Goal: Task Accomplishment & Management: Complete application form

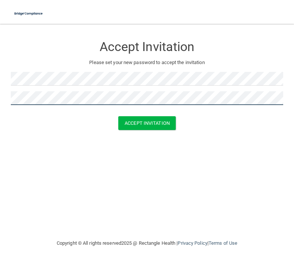
click at [147, 122] on button "Accept Invitation" at bounding box center [146, 123] width 57 height 14
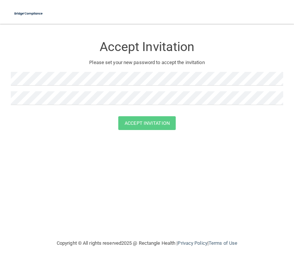
click at [34, 13] on img at bounding box center [28, 13] width 35 height 15
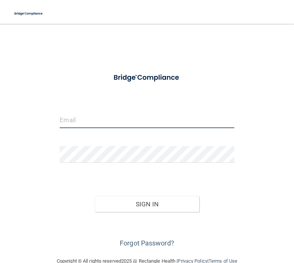
type input "stonejenniferg@gmail.com"
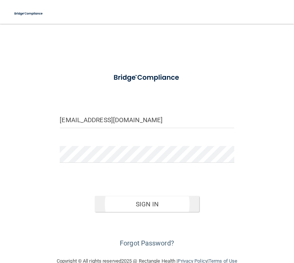
click at [133, 203] on button "Sign In" at bounding box center [147, 204] width 104 height 16
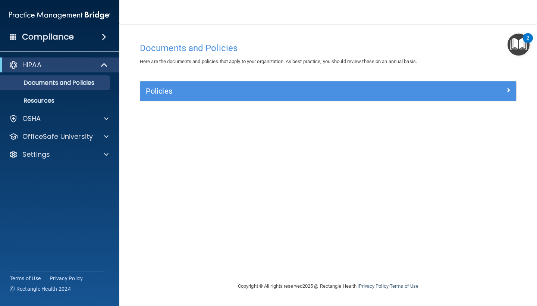
click at [293, 86] on div at bounding box center [469, 89] width 94 height 9
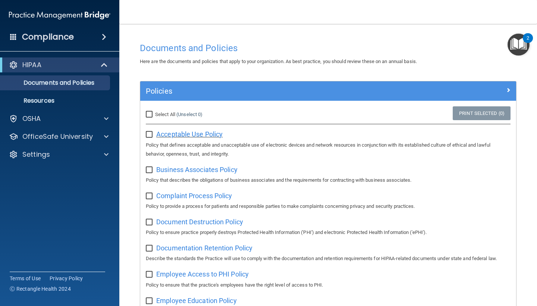
click at [178, 134] on span "Acceptable Use Policy" at bounding box center [189, 134] width 66 height 8
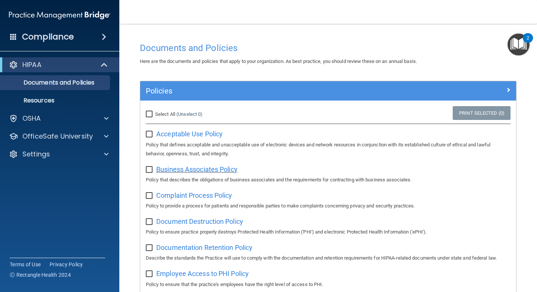
click at [171, 167] on span "Business Associates Policy" at bounding box center [196, 169] width 81 height 8
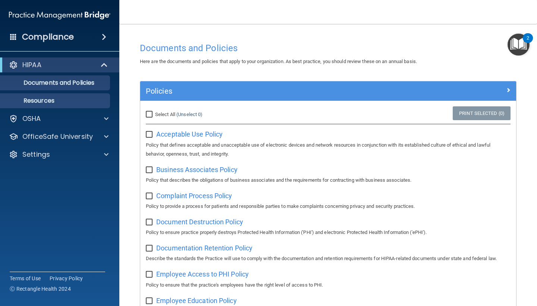
click at [49, 101] on p "Resources" at bounding box center [56, 100] width 102 height 7
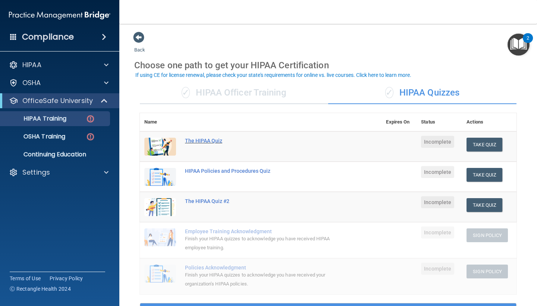
click at [211, 140] on div "The HIPAA Quiz" at bounding box center [264, 140] width 159 height 6
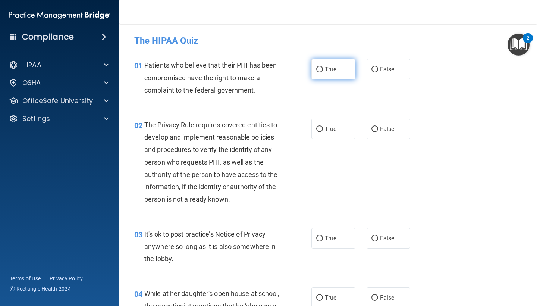
click at [320, 71] on input "True" at bounding box center [319, 70] width 7 height 6
radio input "true"
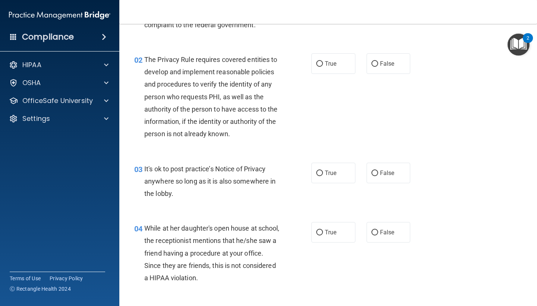
scroll to position [66, 0]
click at [327, 60] on span "True" at bounding box center [331, 63] width 12 height 7
click at [323, 61] on input "True" at bounding box center [319, 64] width 7 height 6
radio input "true"
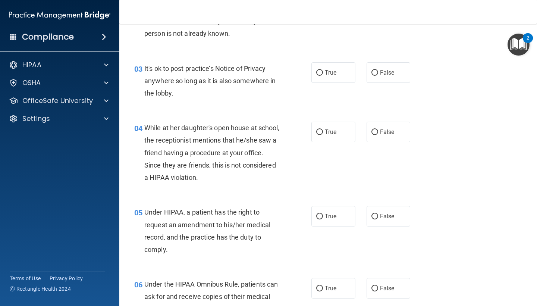
scroll to position [166, 0]
click at [325, 74] on span "True" at bounding box center [331, 72] width 12 height 7
click at [323, 74] on input "True" at bounding box center [319, 73] width 7 height 6
radio input "true"
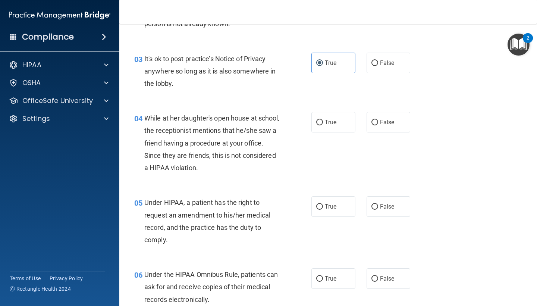
scroll to position [171, 0]
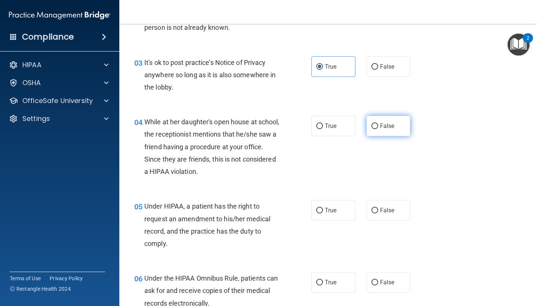
click at [376, 126] on input "False" at bounding box center [374, 126] width 7 height 6
radio input "true"
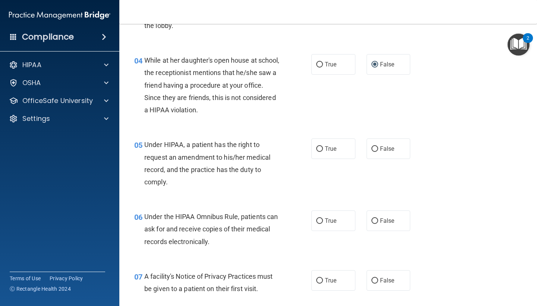
scroll to position [233, 0]
click at [322, 149] on input "True" at bounding box center [319, 149] width 7 height 6
radio input "true"
click at [383, 150] on label "False" at bounding box center [388, 148] width 44 height 20
click at [378, 150] on input "False" at bounding box center [374, 149] width 7 height 6
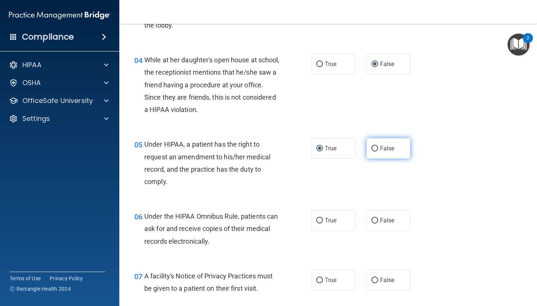
radio input "true"
radio input "false"
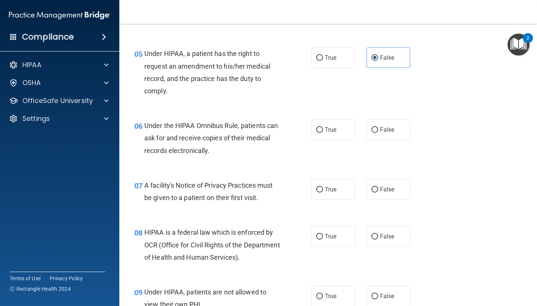
scroll to position [326, 0]
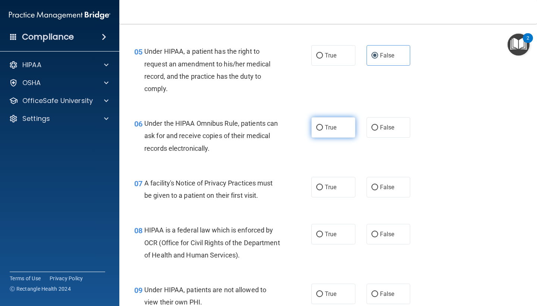
click at [331, 126] on span "True" at bounding box center [331, 127] width 12 height 7
click at [323, 126] on input "True" at bounding box center [319, 128] width 7 height 6
radio input "true"
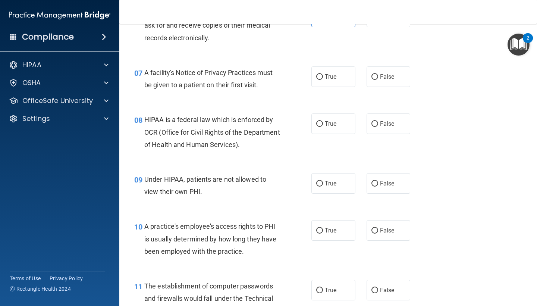
scroll to position [438, 0]
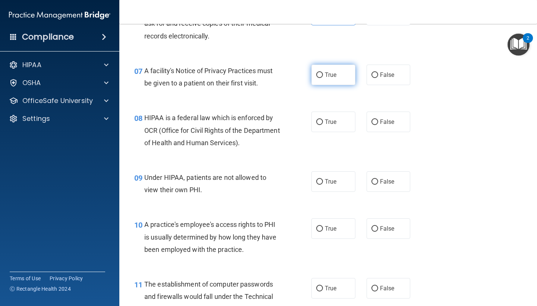
click at [334, 80] on label "True" at bounding box center [333, 74] width 44 height 20
click at [323, 78] on input "True" at bounding box center [319, 75] width 7 height 6
radio input "true"
click at [321, 120] on input "True" at bounding box center [319, 122] width 7 height 6
radio input "true"
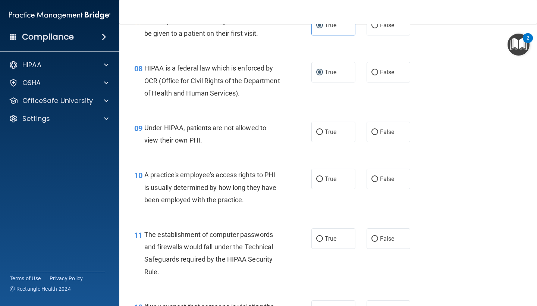
scroll to position [489, 0]
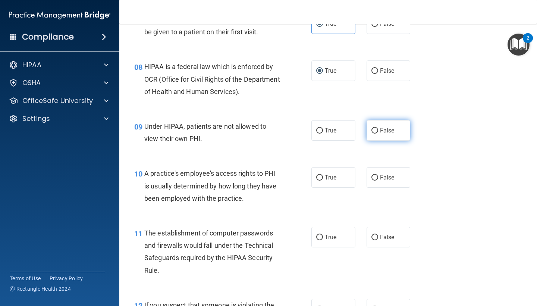
click at [374, 128] on input "False" at bounding box center [374, 131] width 7 height 6
radio input "true"
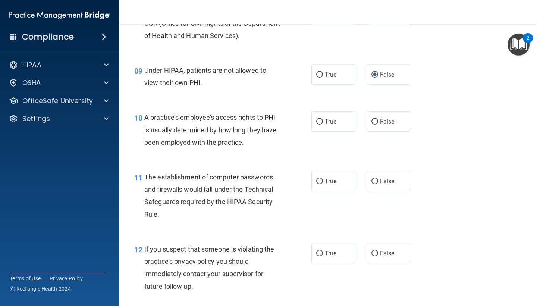
scroll to position [545, 0]
click at [376, 123] on label "False" at bounding box center [388, 121] width 44 height 20
click at [376, 123] on input "False" at bounding box center [374, 121] width 7 height 6
radio input "true"
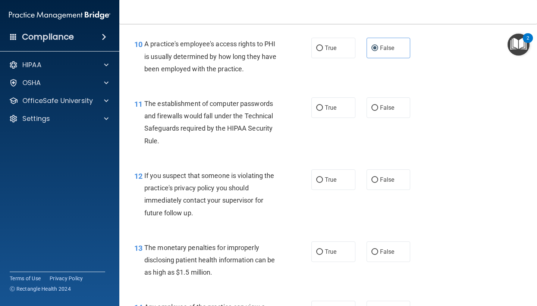
scroll to position [619, 0]
click at [327, 108] on label "True" at bounding box center [333, 107] width 44 height 20
click at [323, 108] on input "True" at bounding box center [319, 108] width 7 height 6
radio input "true"
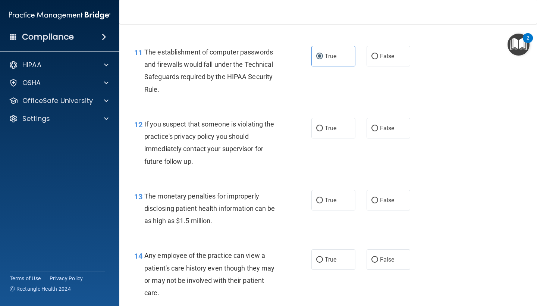
scroll to position [671, 0]
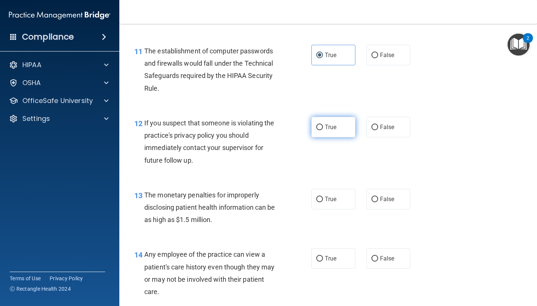
click at [338, 126] on label "True" at bounding box center [333, 127] width 44 height 20
click at [323, 126] on input "True" at bounding box center [319, 127] width 7 height 6
radio input "true"
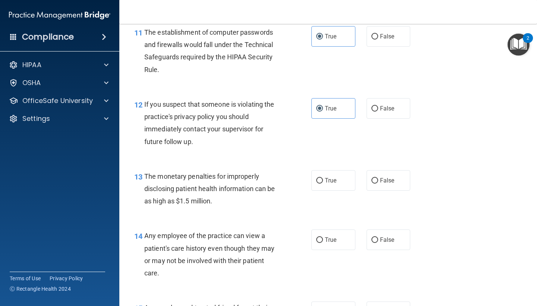
scroll to position [689, 0]
click at [335, 178] on span "True" at bounding box center [331, 180] width 12 height 7
click at [323, 178] on input "True" at bounding box center [319, 181] width 7 height 6
radio input "true"
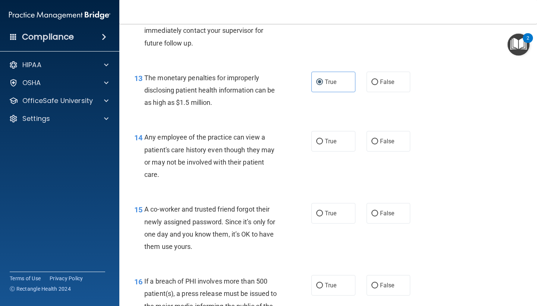
scroll to position [788, 0]
click at [383, 138] on span "False" at bounding box center [387, 141] width 15 height 7
click at [378, 139] on input "False" at bounding box center [374, 142] width 7 height 6
radio input "true"
click at [379, 214] on label "False" at bounding box center [388, 213] width 44 height 20
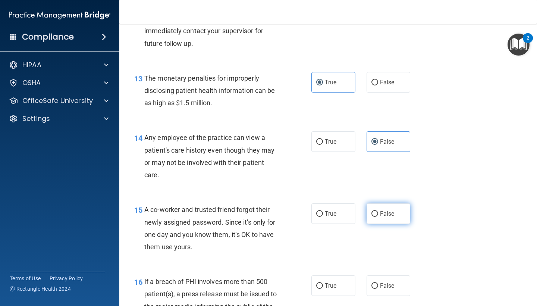
click at [378, 214] on input "False" at bounding box center [374, 214] width 7 height 6
radio input "true"
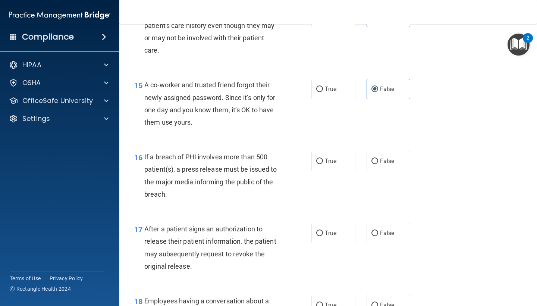
scroll to position [913, 0]
click at [323, 155] on label "True" at bounding box center [333, 160] width 44 height 20
click at [323, 158] on input "True" at bounding box center [319, 161] width 7 height 6
radio input "true"
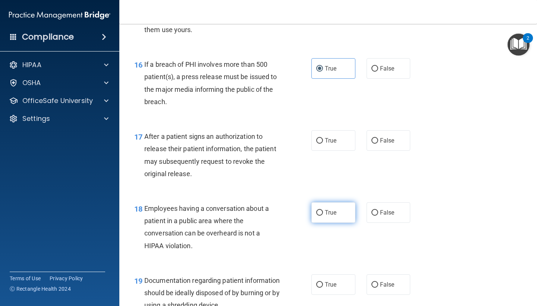
scroll to position [1004, 0]
click at [335, 139] on span "True" at bounding box center [331, 140] width 12 height 7
click at [323, 139] on input "True" at bounding box center [319, 141] width 7 height 6
radio input "true"
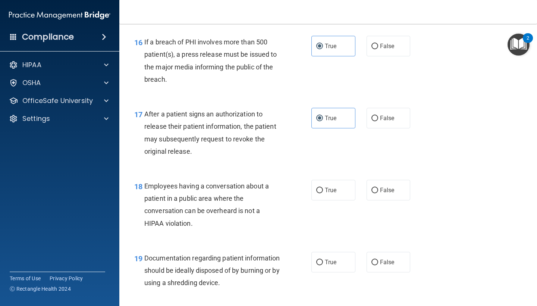
scroll to position [1027, 0]
click at [374, 187] on input "False" at bounding box center [374, 190] width 7 height 6
radio input "true"
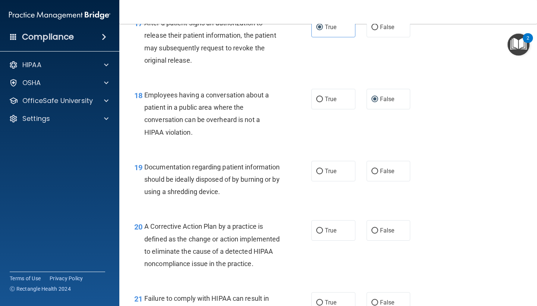
scroll to position [1118, 0]
click at [375, 168] on input "False" at bounding box center [374, 171] width 7 height 6
radio input "true"
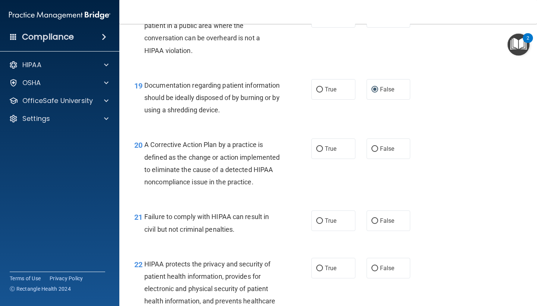
scroll to position [1198, 0]
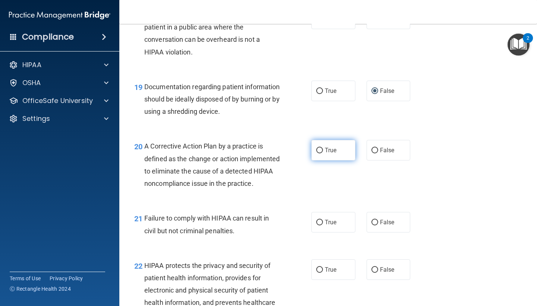
click at [342, 154] on label "True" at bounding box center [333, 150] width 44 height 20
click at [323, 153] on input "True" at bounding box center [319, 151] width 7 height 6
radio input "true"
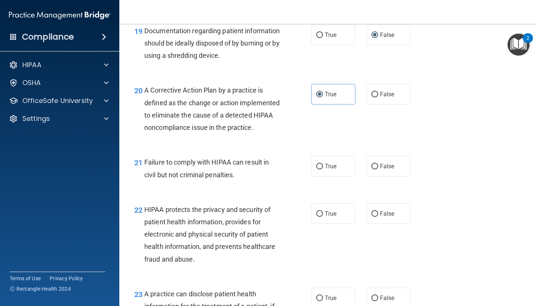
scroll to position [1271, 0]
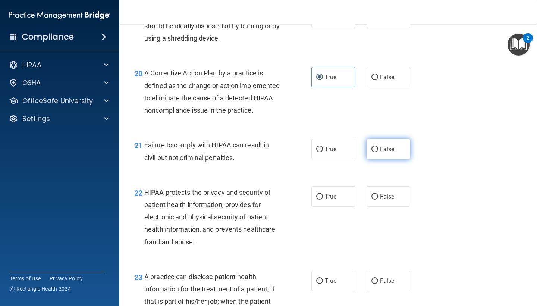
click at [380, 159] on label "False" at bounding box center [388, 149] width 44 height 20
click at [378, 152] on input "False" at bounding box center [374, 149] width 7 height 6
radio input "true"
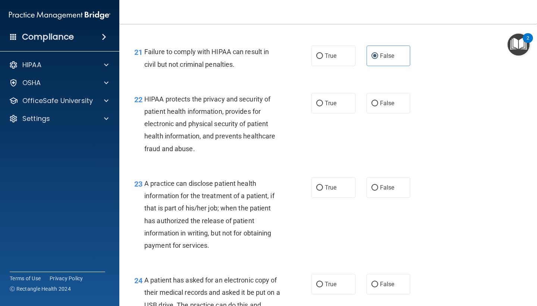
scroll to position [1364, 0]
click at [320, 107] on input "True" at bounding box center [319, 104] width 7 height 6
radio input "true"
click at [378, 112] on label "False" at bounding box center [388, 103] width 44 height 20
click at [378, 107] on input "False" at bounding box center [374, 104] width 7 height 6
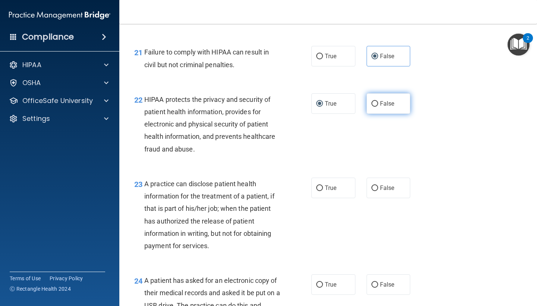
radio input "true"
radio input "false"
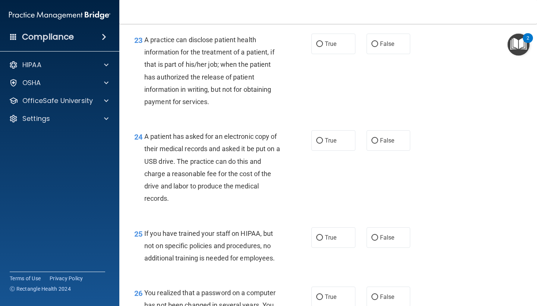
scroll to position [1508, 0]
click at [331, 54] on label "True" at bounding box center [333, 43] width 44 height 20
click at [323, 47] on input "True" at bounding box center [319, 44] width 7 height 6
radio input "true"
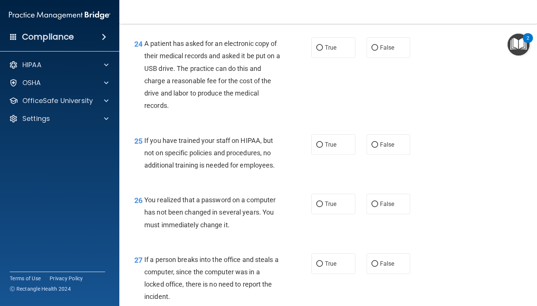
scroll to position [1599, 0]
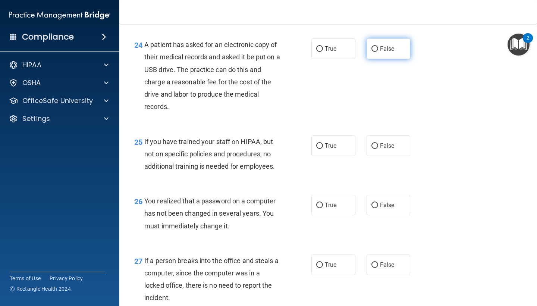
click at [383, 51] on span "False" at bounding box center [387, 48] width 15 height 7
click at [378, 51] on input "False" at bounding box center [374, 49] width 7 height 6
radio input "true"
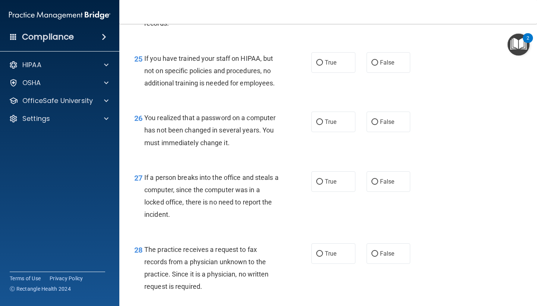
scroll to position [1683, 0]
click at [385, 66] on span "False" at bounding box center [387, 61] width 15 height 7
click at [378, 65] on input "False" at bounding box center [374, 63] width 7 height 6
radio input "true"
click at [373, 124] on input "False" at bounding box center [374, 122] width 7 height 6
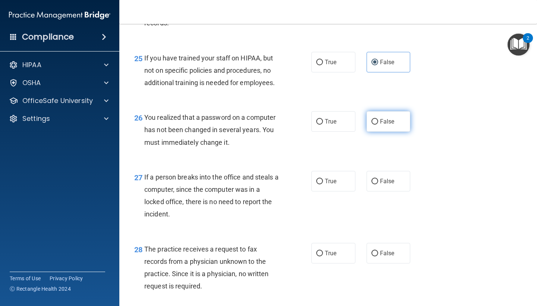
radio input "true"
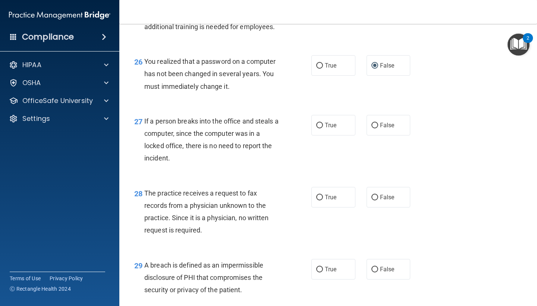
scroll to position [1738, 0]
click at [377, 135] on label "False" at bounding box center [388, 125] width 44 height 20
click at [377, 129] on input "False" at bounding box center [374, 126] width 7 height 6
radio input "true"
click at [388, 201] on span "False" at bounding box center [387, 197] width 15 height 7
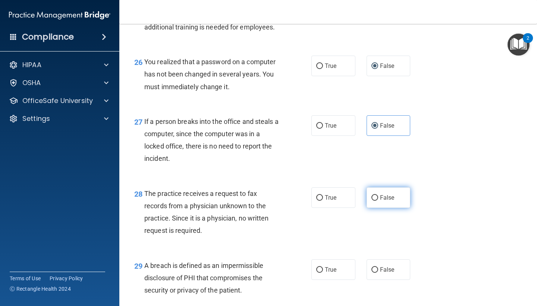
click at [378, 200] on input "False" at bounding box center [374, 198] width 7 height 6
radio input "true"
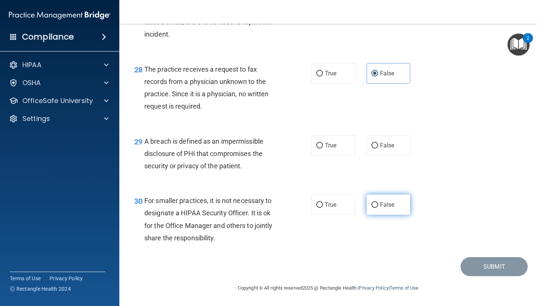
scroll to position [1865, 0]
click at [335, 150] on label "True" at bounding box center [333, 145] width 44 height 20
click at [323, 148] on input "True" at bounding box center [319, 146] width 7 height 6
radio input "true"
click at [372, 203] on input "False" at bounding box center [374, 205] width 7 height 6
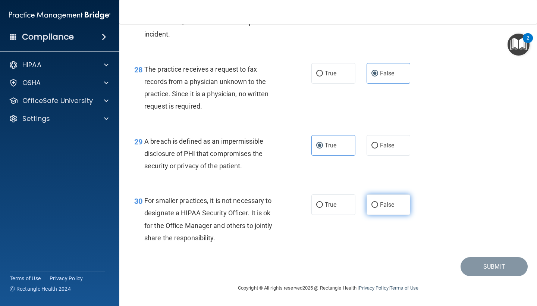
radio input "true"
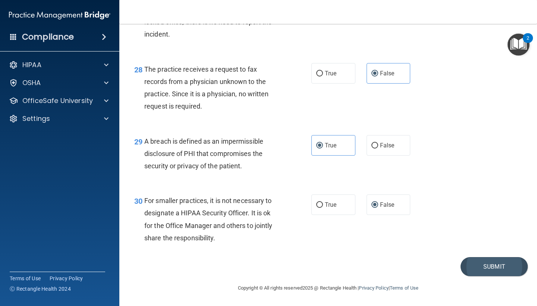
click at [478, 271] on button "Submit" at bounding box center [493, 266] width 67 height 19
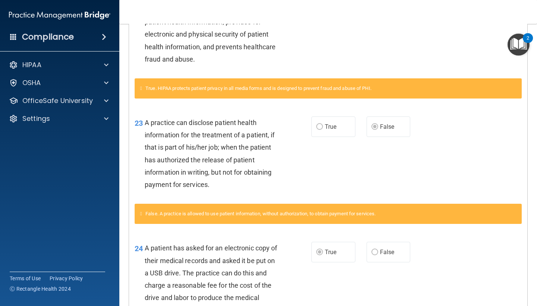
scroll to position [356, 0]
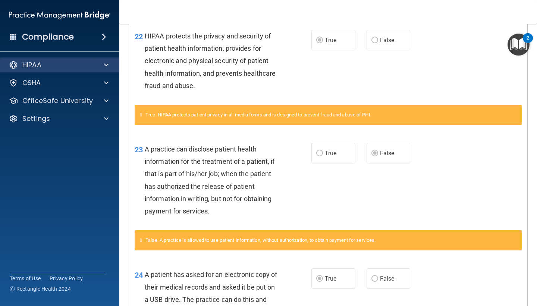
click at [105, 65] on span at bounding box center [106, 64] width 4 height 9
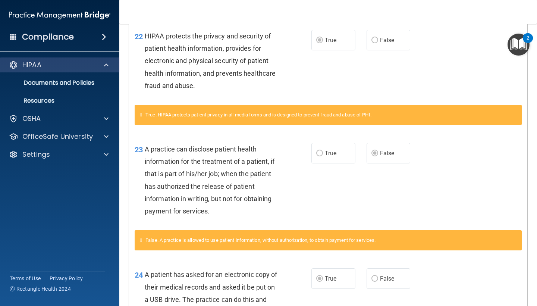
click at [69, 68] on div "HIPAA" at bounding box center [49, 64] width 92 height 9
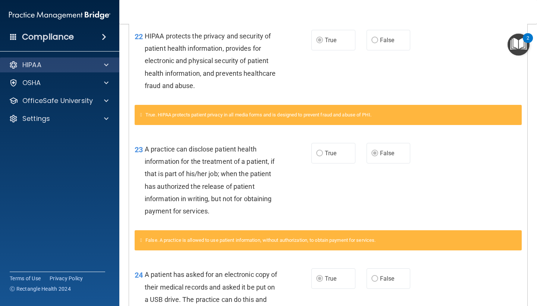
click at [52, 65] on div "HIPAA" at bounding box center [49, 64] width 92 height 9
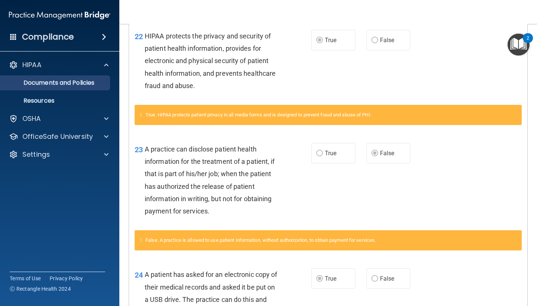
click at [43, 83] on p "Documents and Policies" at bounding box center [56, 82] width 102 height 7
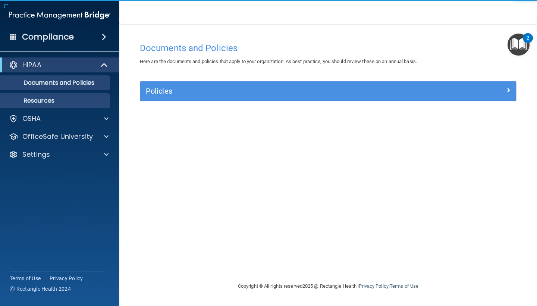
click at [60, 101] on p "Resources" at bounding box center [56, 100] width 102 height 7
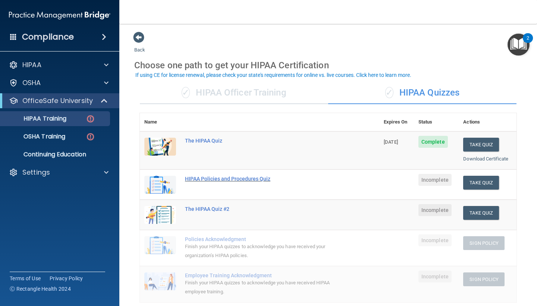
click at [222, 178] on div "HIPAA Policies and Procedures Quiz" at bounding box center [263, 178] width 157 height 6
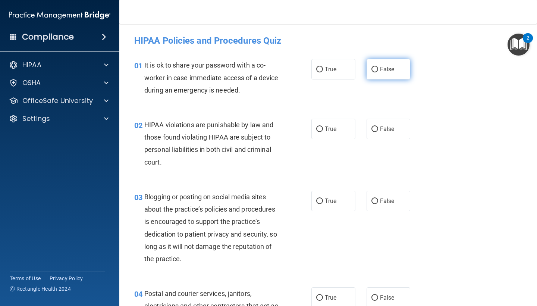
click at [385, 66] on span "False" at bounding box center [387, 69] width 15 height 7
click at [378, 67] on input "False" at bounding box center [374, 70] width 7 height 6
radio input "true"
click at [323, 124] on label "True" at bounding box center [333, 128] width 44 height 20
click at [323, 126] on input "True" at bounding box center [319, 129] width 7 height 6
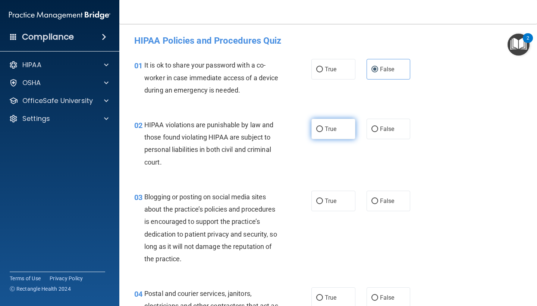
radio input "true"
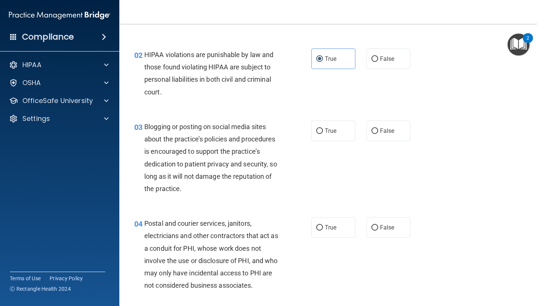
scroll to position [70, 0]
click at [376, 134] on label "False" at bounding box center [388, 130] width 44 height 20
click at [376, 133] on input "False" at bounding box center [374, 131] width 7 height 6
radio input "true"
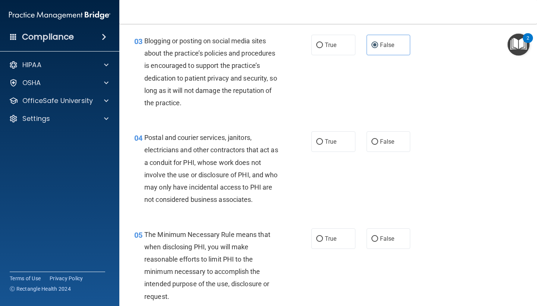
scroll to position [157, 0]
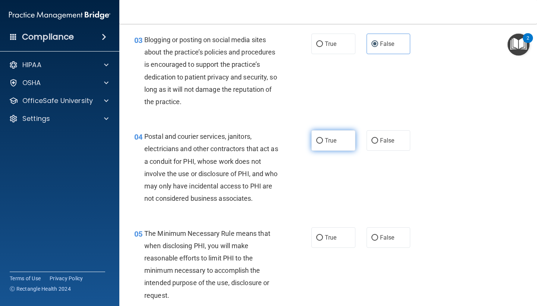
click at [331, 143] on label "True" at bounding box center [333, 140] width 44 height 20
click at [323, 143] on input "True" at bounding box center [319, 141] width 7 height 6
radio input "true"
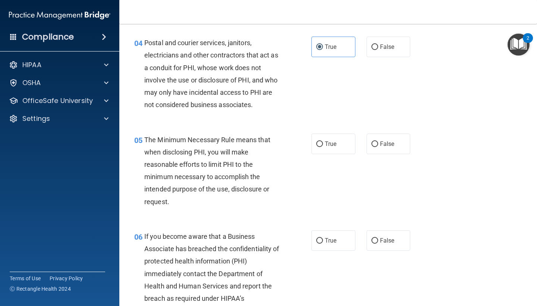
scroll to position [251, 0]
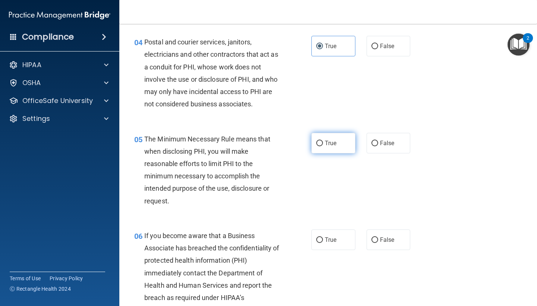
click at [333, 144] on span "True" at bounding box center [331, 142] width 12 height 7
click at [323, 144] on input "True" at bounding box center [319, 143] width 7 height 6
radio input "true"
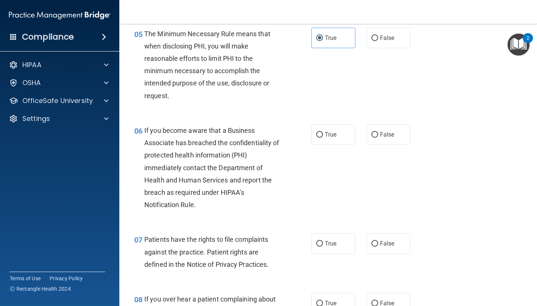
scroll to position [357, 0]
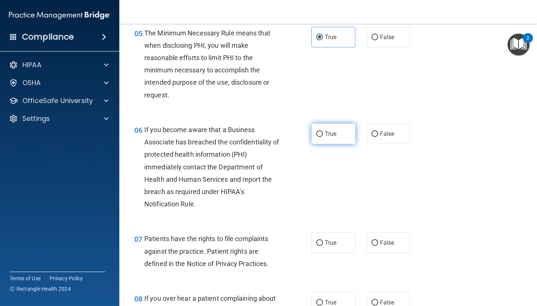
click at [329, 132] on span "True" at bounding box center [331, 133] width 12 height 7
click at [323, 132] on input "True" at bounding box center [319, 134] width 7 height 6
radio input "true"
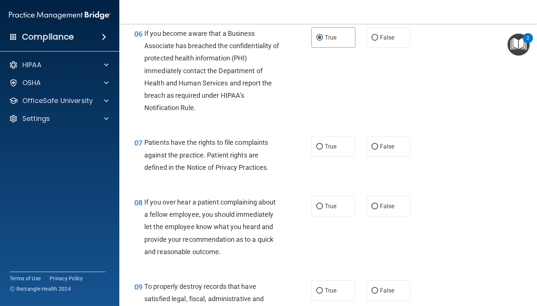
scroll to position [453, 0]
click at [327, 142] on span "True" at bounding box center [331, 145] width 12 height 7
click at [323, 143] on input "True" at bounding box center [319, 146] width 7 height 6
radio input "true"
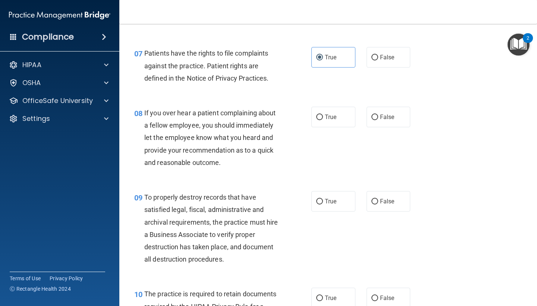
scroll to position [543, 0]
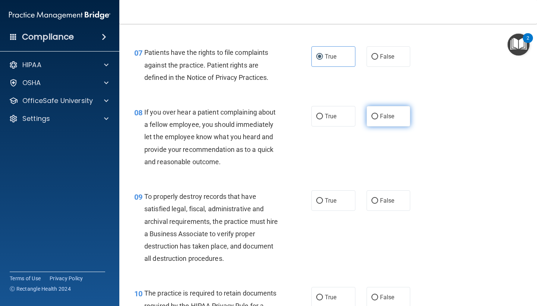
click at [385, 113] on span "False" at bounding box center [387, 116] width 15 height 7
click at [378, 114] on input "False" at bounding box center [374, 117] width 7 height 6
radio input "true"
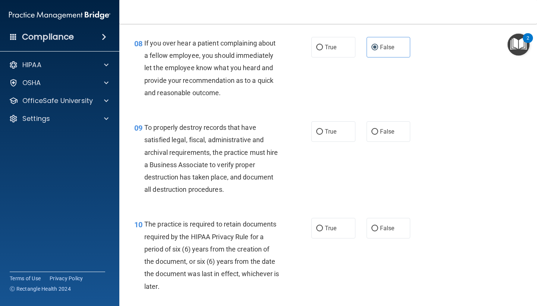
scroll to position [612, 0]
click at [332, 130] on span "True" at bounding box center [331, 130] width 12 height 7
click at [323, 130] on input "True" at bounding box center [319, 132] width 7 height 6
radio input "true"
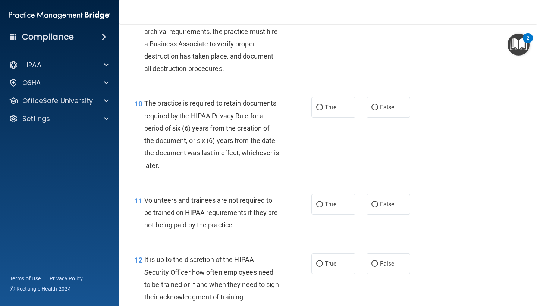
scroll to position [733, 0]
click at [379, 110] on label "False" at bounding box center [388, 107] width 44 height 20
click at [378, 110] on input "False" at bounding box center [374, 107] width 7 height 6
radio input "true"
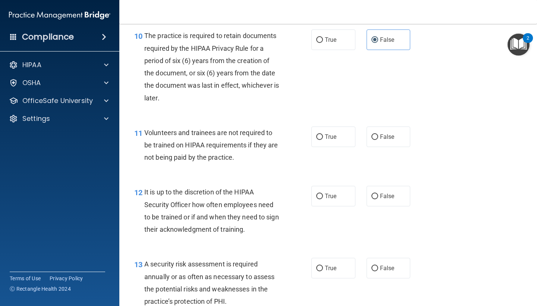
scroll to position [803, 0]
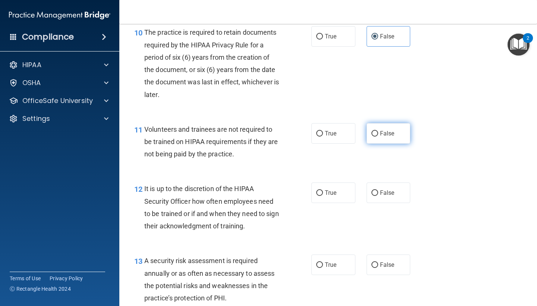
click at [379, 131] on label "False" at bounding box center [388, 133] width 44 height 20
click at [378, 131] on input "False" at bounding box center [374, 134] width 7 height 6
radio input "true"
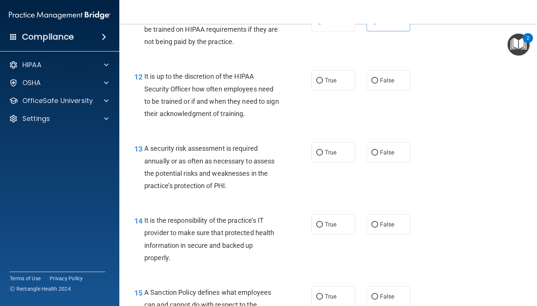
scroll to position [918, 0]
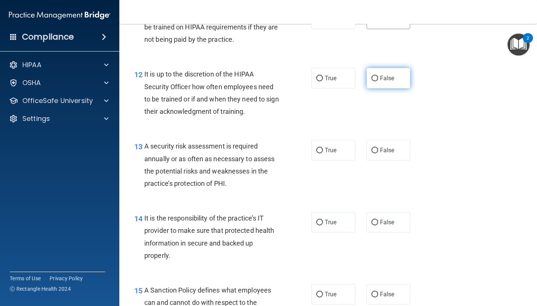
click at [383, 79] on label "False" at bounding box center [388, 78] width 44 height 20
click at [378, 79] on input "False" at bounding box center [374, 79] width 7 height 6
radio input "true"
click at [342, 144] on label "True" at bounding box center [333, 150] width 44 height 20
click at [323, 148] on input "True" at bounding box center [319, 151] width 7 height 6
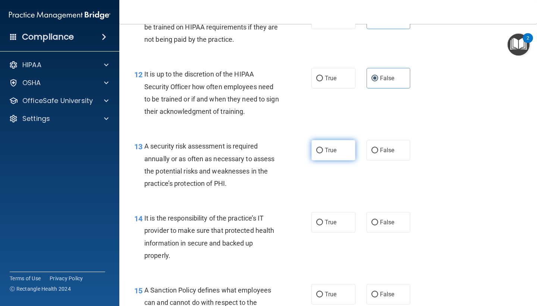
radio input "true"
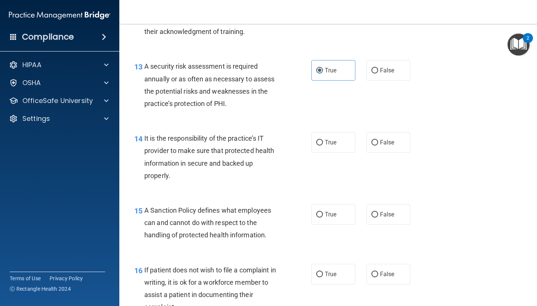
scroll to position [1005, 0]
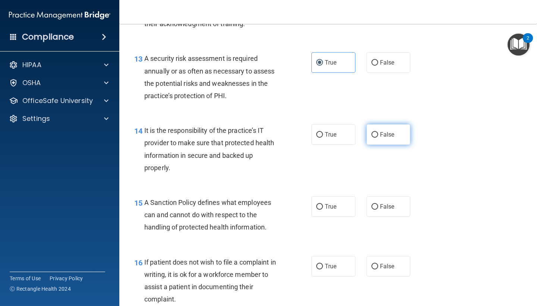
click at [383, 132] on span "False" at bounding box center [387, 134] width 15 height 7
click at [378, 132] on input "False" at bounding box center [374, 135] width 7 height 6
radio input "true"
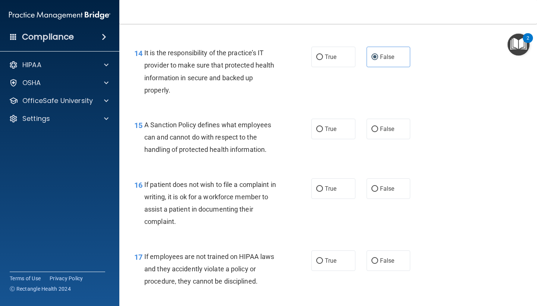
scroll to position [1082, 0]
click at [333, 126] on span "True" at bounding box center [331, 129] width 12 height 7
click at [323, 127] on input "True" at bounding box center [319, 130] width 7 height 6
radio input "true"
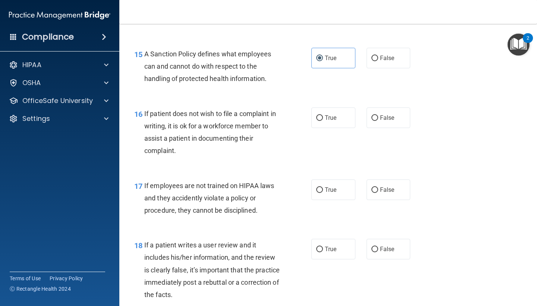
scroll to position [1158, 0]
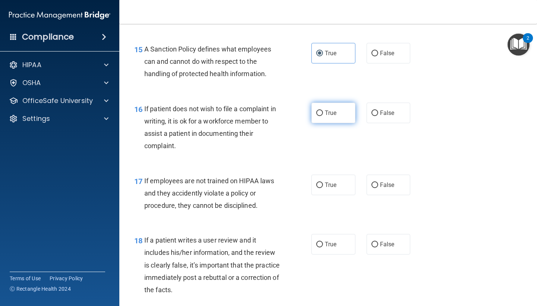
click at [338, 112] on label "True" at bounding box center [333, 112] width 44 height 20
click at [323, 112] on input "True" at bounding box center [319, 113] width 7 height 6
radio input "true"
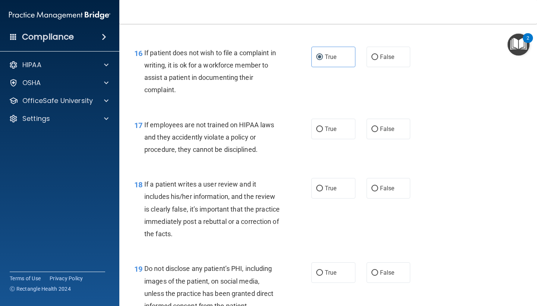
scroll to position [1226, 0]
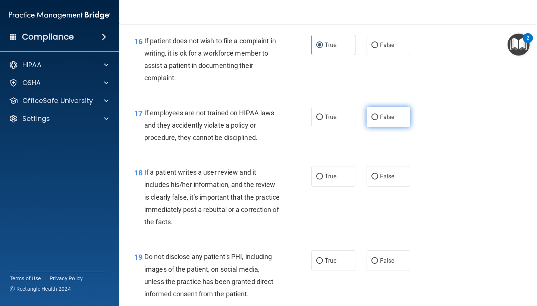
click at [371, 114] on label "False" at bounding box center [388, 117] width 44 height 20
click at [371, 114] on input "False" at bounding box center [374, 117] width 7 height 6
radio input "true"
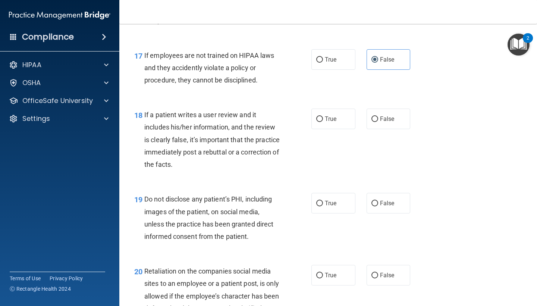
scroll to position [1284, 0]
click at [380, 116] on label "False" at bounding box center [388, 118] width 44 height 20
click at [378, 116] on input "False" at bounding box center [374, 119] width 7 height 6
radio input "true"
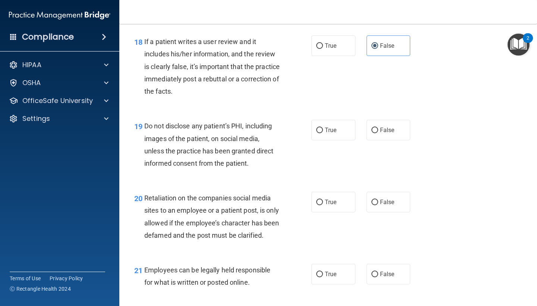
scroll to position [1358, 0]
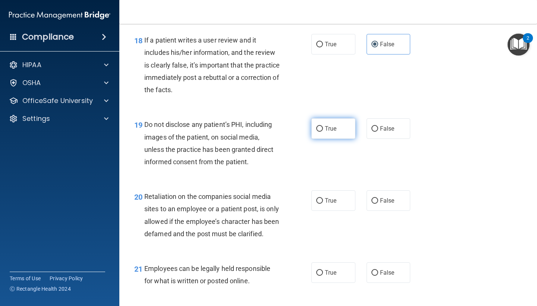
click at [331, 125] on span "True" at bounding box center [331, 128] width 12 height 7
click at [323, 126] on input "True" at bounding box center [319, 129] width 7 height 6
radio input "true"
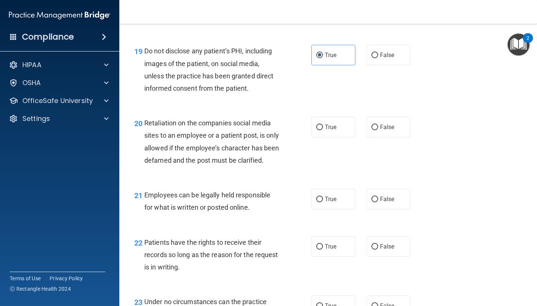
scroll to position [1433, 0]
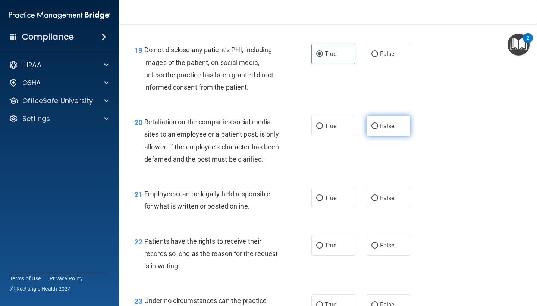
click at [383, 122] on span "False" at bounding box center [387, 125] width 15 height 7
click at [378, 123] on input "False" at bounding box center [374, 126] width 7 height 6
radio input "true"
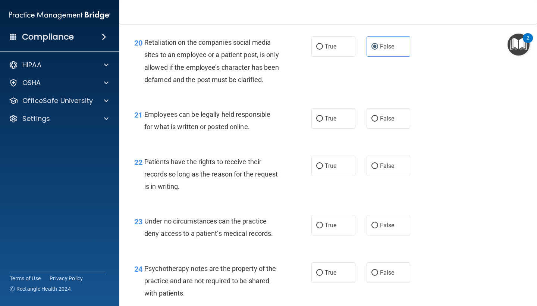
scroll to position [1514, 0]
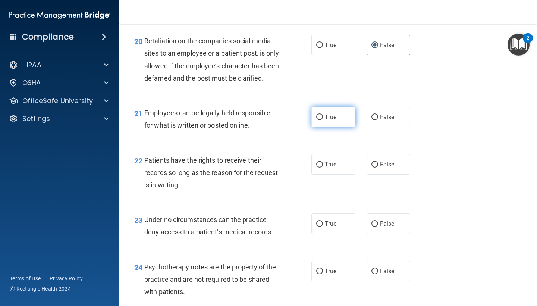
click at [328, 120] on span "True" at bounding box center [331, 116] width 12 height 7
click at [323, 120] on input "True" at bounding box center [319, 117] width 7 height 6
radio input "true"
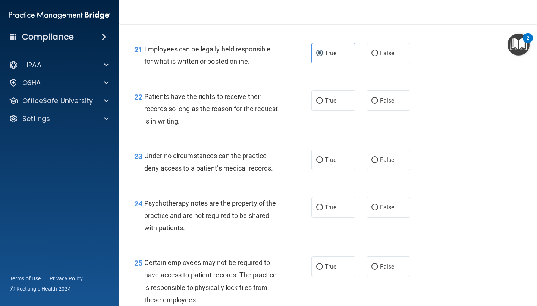
scroll to position [1577, 0]
click at [338, 107] on label "True" at bounding box center [333, 101] width 44 height 20
click at [323, 104] on input "True" at bounding box center [319, 101] width 7 height 6
radio input "true"
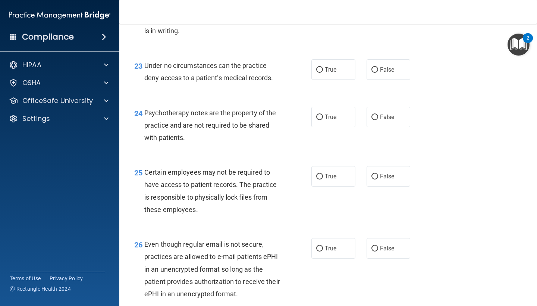
scroll to position [1672, 0]
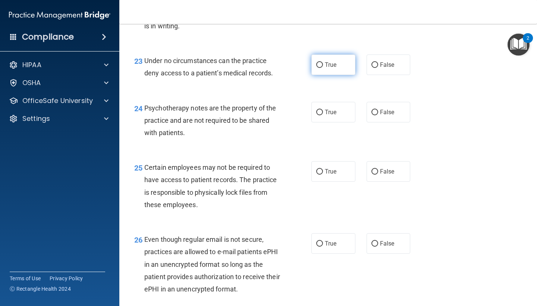
click at [328, 68] on span "True" at bounding box center [331, 64] width 12 height 7
click at [323, 68] on input "True" at bounding box center [319, 65] width 7 height 6
radio input "true"
click at [375, 119] on label "False" at bounding box center [388, 112] width 44 height 20
click at [375, 115] on input "False" at bounding box center [374, 113] width 7 height 6
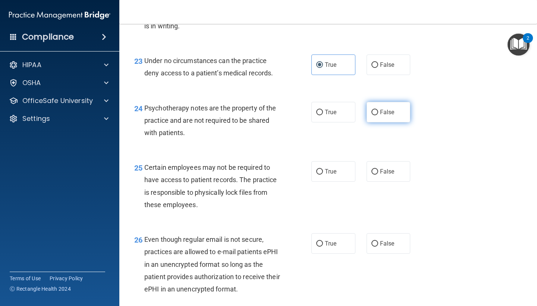
radio input "true"
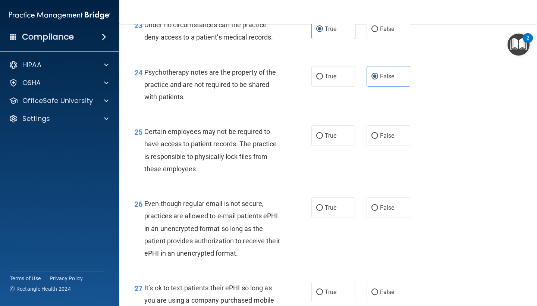
scroll to position [1708, 0]
click at [339, 144] on label "True" at bounding box center [333, 135] width 44 height 20
click at [323, 138] on input "True" at bounding box center [319, 136] width 7 height 6
radio input "true"
click at [376, 137] on input "False" at bounding box center [374, 136] width 7 height 6
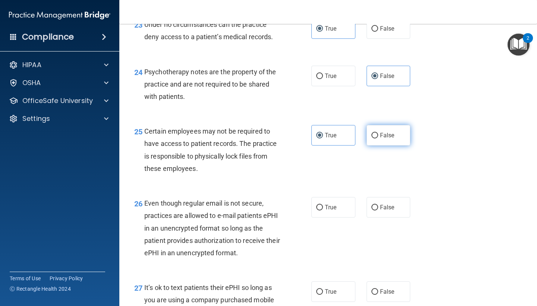
radio input "true"
radio input "false"
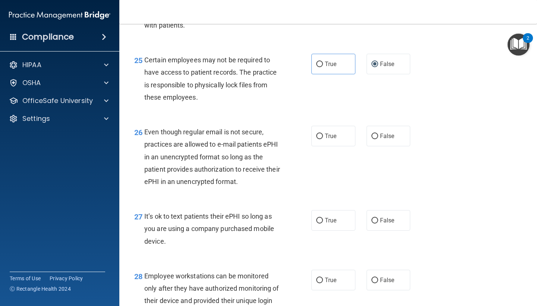
scroll to position [1791, 0]
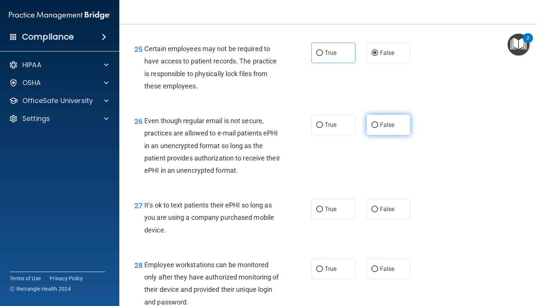
click at [376, 128] on input "False" at bounding box center [374, 125] width 7 height 6
radio input "true"
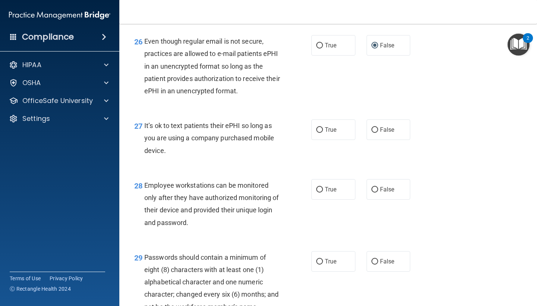
scroll to position [1870, 0]
click at [380, 132] on span "False" at bounding box center [387, 129] width 15 height 7
click at [378, 132] on input "False" at bounding box center [374, 130] width 7 height 6
radio input "true"
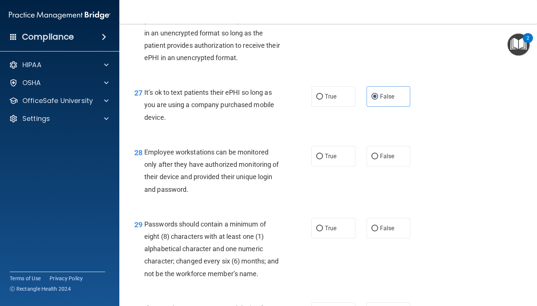
scroll to position [1903, 0]
click at [329, 160] on span "True" at bounding box center [331, 156] width 12 height 7
click at [323, 159] on input "True" at bounding box center [319, 157] width 7 height 6
radio input "true"
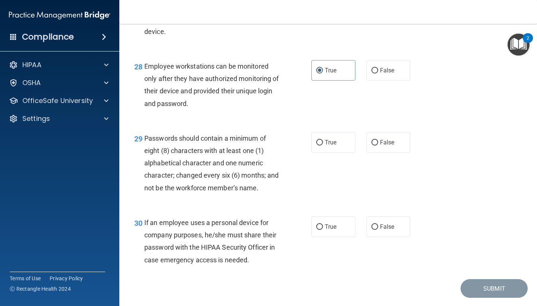
scroll to position [1989, 0]
click at [331, 151] on label "True" at bounding box center [333, 142] width 44 height 20
click at [323, 146] on input "True" at bounding box center [319, 143] width 7 height 6
radio input "true"
click at [378, 234] on label "False" at bounding box center [388, 226] width 44 height 20
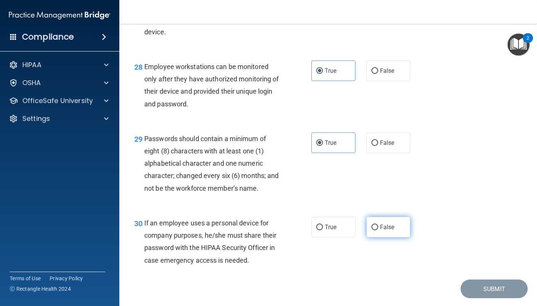
click at [378, 230] on input "False" at bounding box center [374, 227] width 7 height 6
radio input "true"
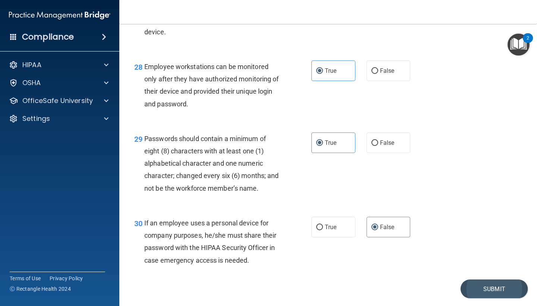
click at [483, 293] on button "Submit" at bounding box center [493, 288] width 67 height 19
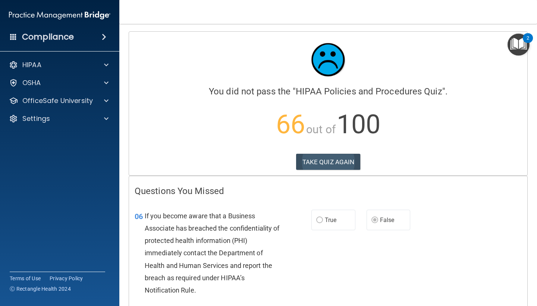
click at [328, 166] on button "TAKE QUIZ AGAIN" at bounding box center [328, 162] width 64 height 16
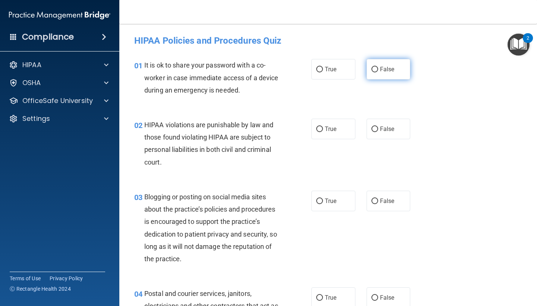
click at [383, 71] on span "False" at bounding box center [387, 69] width 15 height 7
click at [378, 71] on input "False" at bounding box center [374, 70] width 7 height 6
radio input "true"
click at [327, 130] on span "True" at bounding box center [331, 128] width 12 height 7
click at [323, 130] on input "True" at bounding box center [319, 129] width 7 height 6
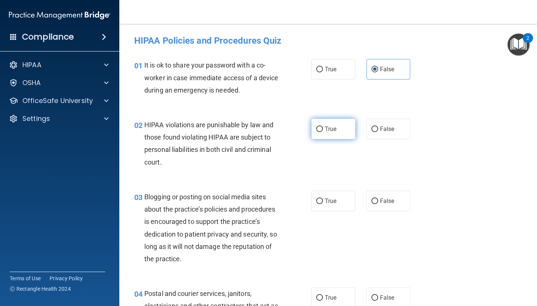
radio input "true"
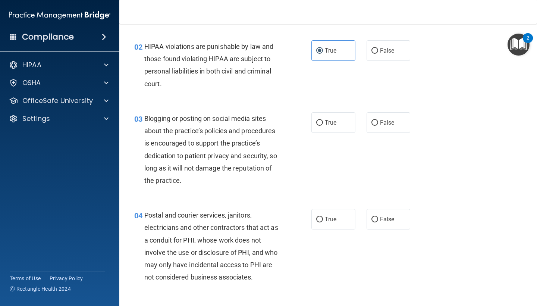
scroll to position [76, 0]
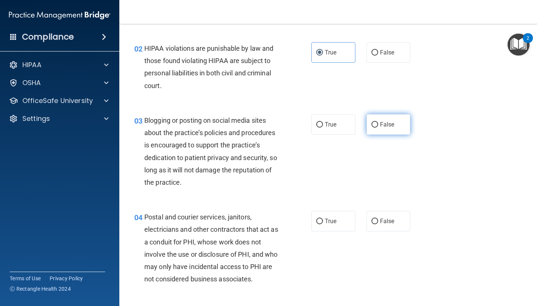
click at [382, 124] on span "False" at bounding box center [387, 124] width 15 height 7
click at [378, 124] on input "False" at bounding box center [374, 125] width 7 height 6
radio input "true"
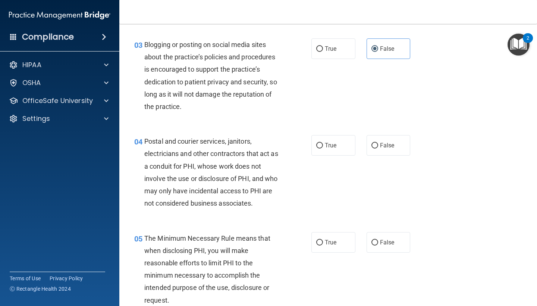
scroll to position [155, 0]
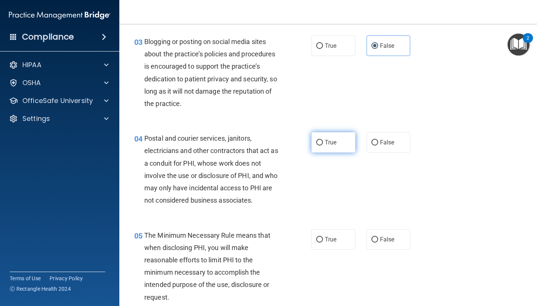
click at [339, 147] on label "True" at bounding box center [333, 142] width 44 height 20
click at [323, 145] on input "True" at bounding box center [319, 143] width 7 height 6
radio input "true"
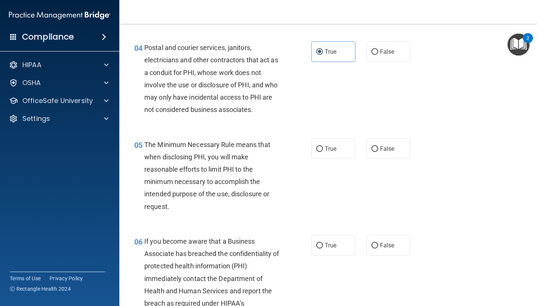
scroll to position [245, 0]
click at [328, 149] on span "True" at bounding box center [331, 148] width 12 height 7
click at [323, 149] on input "True" at bounding box center [319, 149] width 7 height 6
radio input "true"
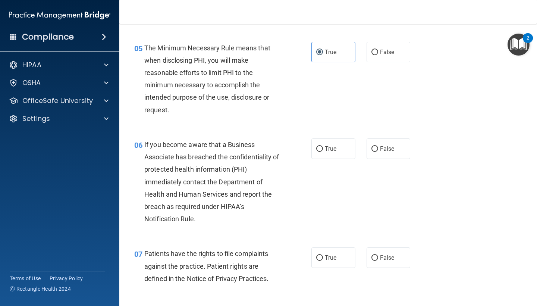
scroll to position [345, 0]
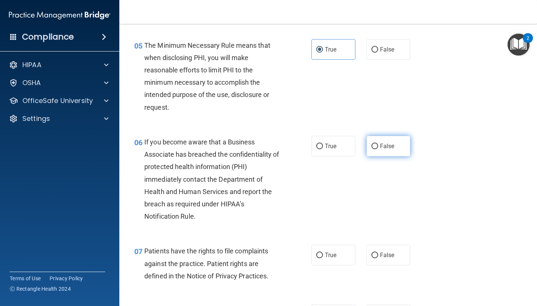
click at [378, 147] on label "False" at bounding box center [388, 146] width 44 height 20
click at [378, 147] on input "False" at bounding box center [374, 146] width 7 height 6
radio input "true"
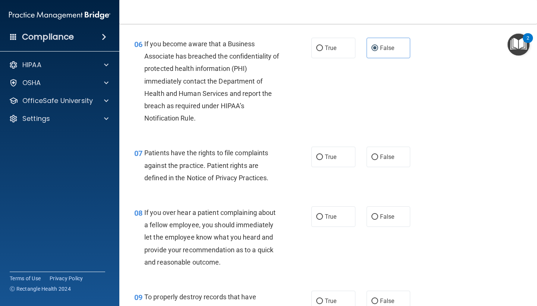
scroll to position [447, 0]
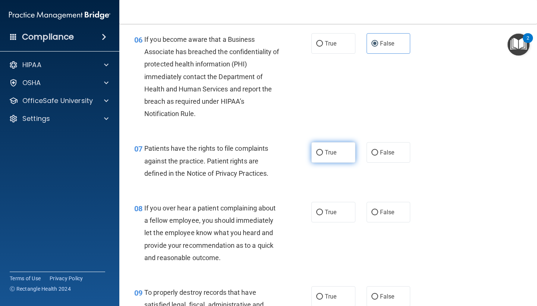
click at [330, 154] on label "True" at bounding box center [333, 152] width 44 height 20
click at [323, 154] on input "True" at bounding box center [319, 153] width 7 height 6
radio input "true"
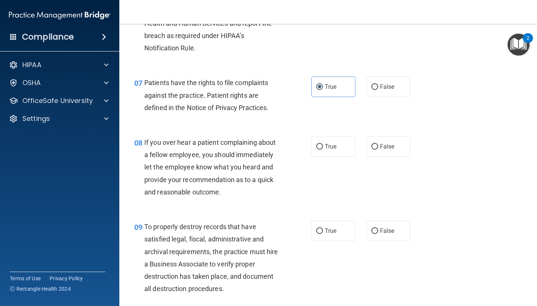
scroll to position [514, 0]
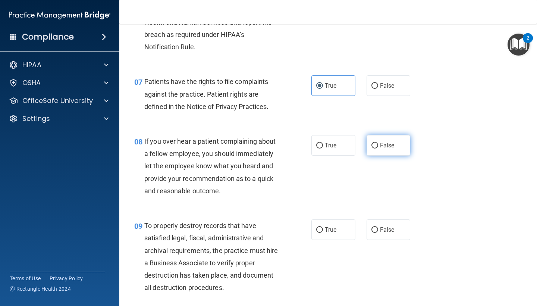
click at [384, 145] on span "False" at bounding box center [387, 145] width 15 height 7
click at [378, 145] on input "False" at bounding box center [374, 146] width 7 height 6
radio input "true"
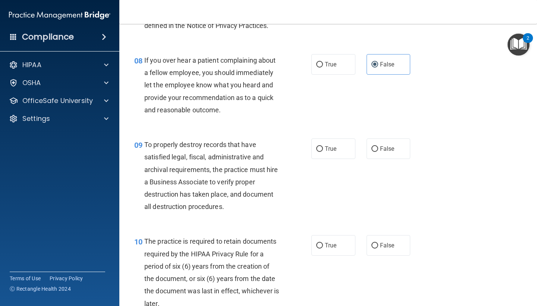
scroll to position [612, 0]
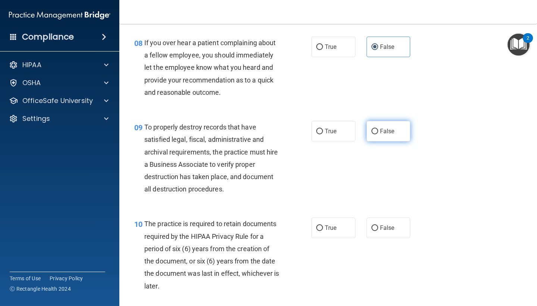
click at [382, 127] on span "False" at bounding box center [387, 130] width 15 height 7
click at [378, 129] on input "False" at bounding box center [374, 132] width 7 height 6
radio input "true"
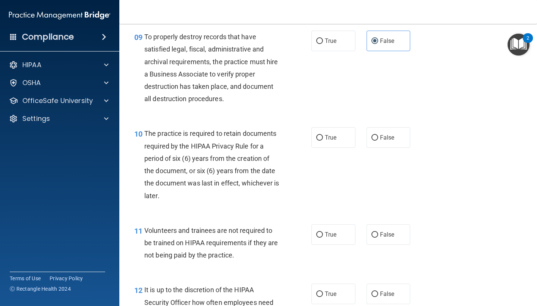
scroll to position [704, 0]
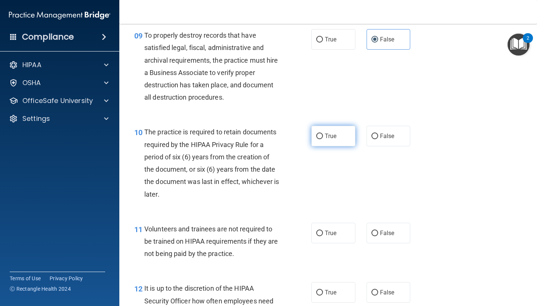
click at [331, 132] on span "True" at bounding box center [331, 135] width 12 height 7
click at [323, 133] on input "True" at bounding box center [319, 136] width 7 height 6
radio input "true"
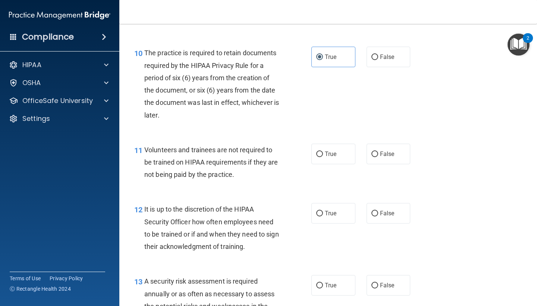
scroll to position [782, 0]
click at [382, 152] on span "False" at bounding box center [387, 154] width 15 height 7
click at [378, 152] on input "False" at bounding box center [374, 155] width 7 height 6
radio input "true"
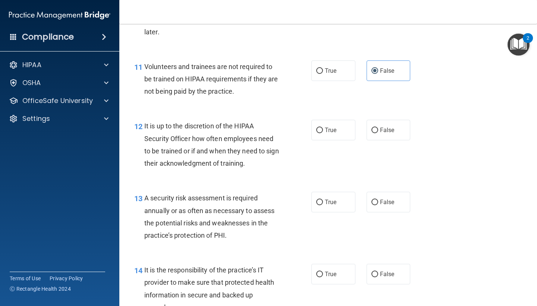
scroll to position [871, 0]
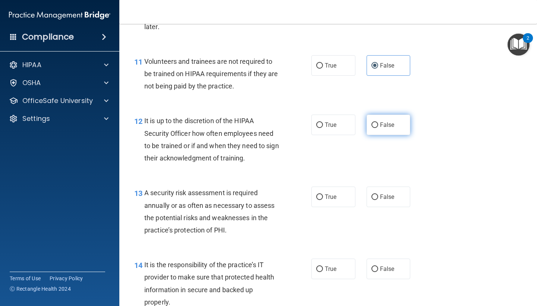
click at [380, 124] on label "False" at bounding box center [388, 124] width 44 height 20
click at [378, 124] on input "False" at bounding box center [374, 125] width 7 height 6
radio input "true"
click at [329, 196] on label "True" at bounding box center [333, 196] width 44 height 20
click at [323, 196] on input "True" at bounding box center [319, 197] width 7 height 6
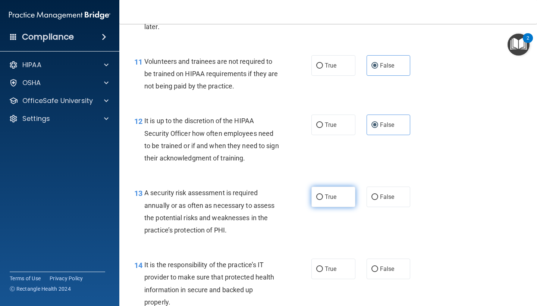
radio input "true"
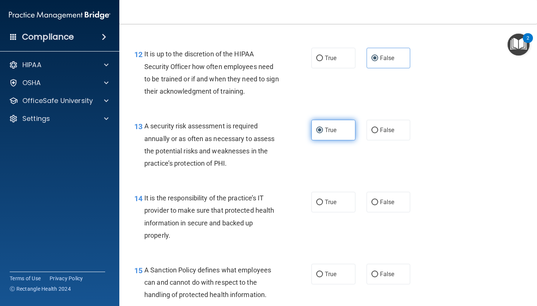
scroll to position [943, 0]
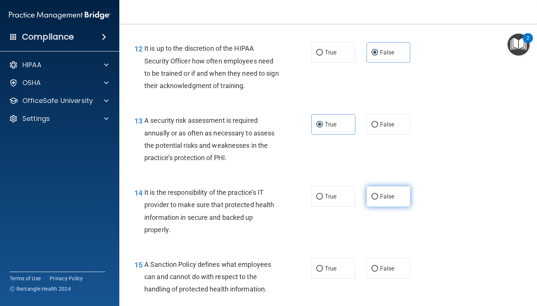
click at [391, 195] on label "False" at bounding box center [388, 196] width 44 height 20
click at [378, 195] on input "False" at bounding box center [374, 197] width 7 height 6
radio input "true"
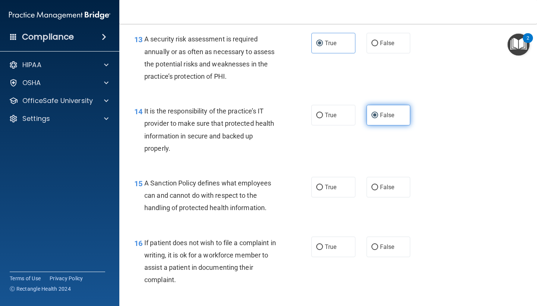
scroll to position [1025, 0]
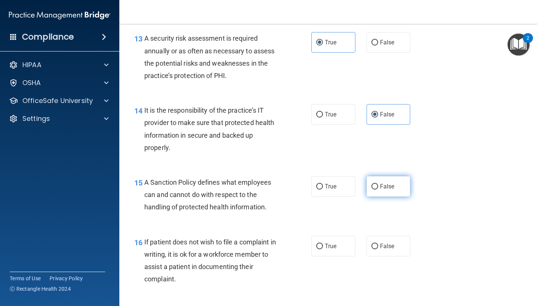
click at [387, 185] on label "False" at bounding box center [388, 186] width 44 height 20
click at [378, 185] on input "False" at bounding box center [374, 187] width 7 height 6
radio input "true"
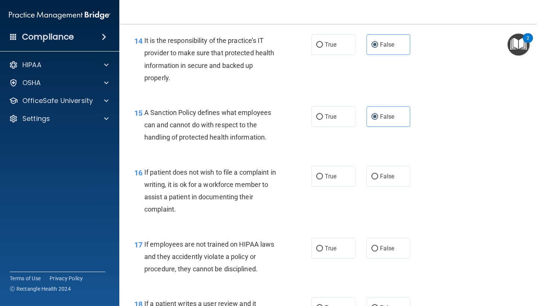
scroll to position [1100, 0]
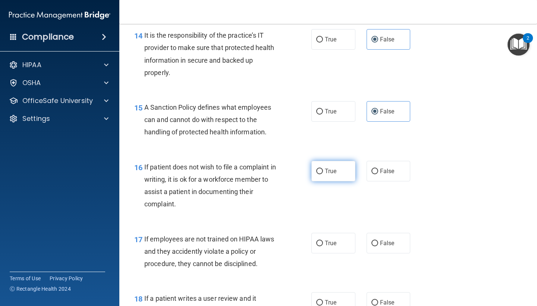
click at [326, 167] on span "True" at bounding box center [331, 170] width 12 height 7
click at [323, 168] on input "True" at bounding box center [319, 171] width 7 height 6
radio input "true"
click at [379, 240] on label "False" at bounding box center [388, 243] width 44 height 20
click at [378, 240] on input "False" at bounding box center [374, 243] width 7 height 6
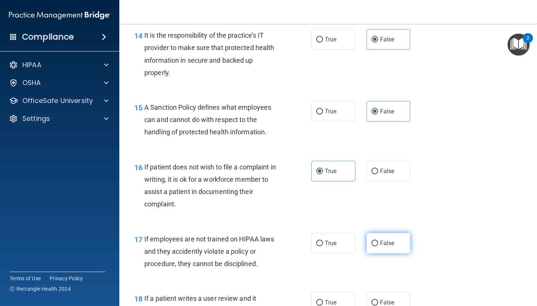
radio input "true"
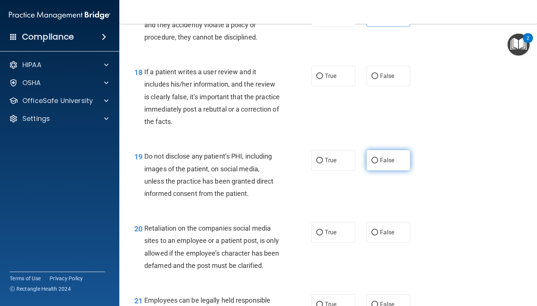
scroll to position [1328, 0]
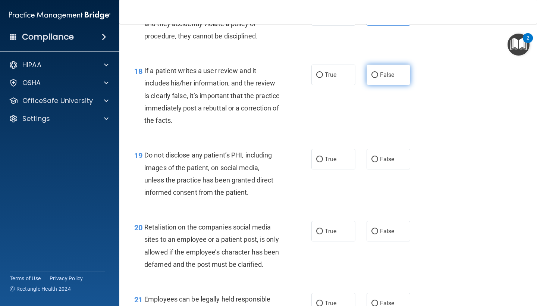
click at [391, 74] on label "False" at bounding box center [388, 74] width 44 height 20
click at [378, 74] on input "False" at bounding box center [374, 75] width 7 height 6
radio input "true"
click at [333, 155] on span "True" at bounding box center [331, 158] width 12 height 7
click at [323, 156] on input "True" at bounding box center [319, 159] width 7 height 6
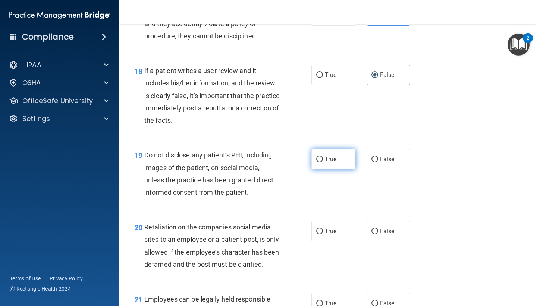
radio input "true"
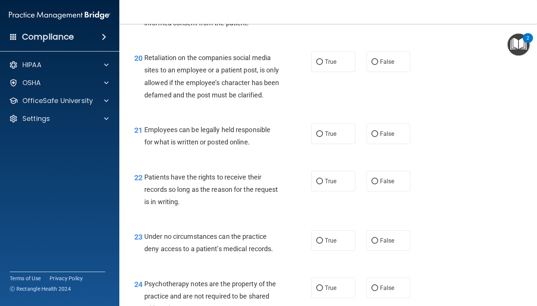
scroll to position [1495, 0]
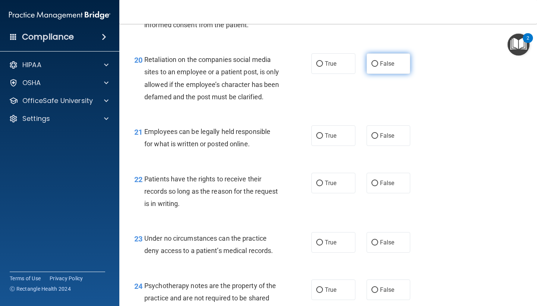
click at [377, 62] on label "False" at bounding box center [388, 63] width 44 height 20
click at [377, 62] on input "False" at bounding box center [374, 64] width 7 height 6
radio input "true"
click at [329, 139] on span "True" at bounding box center [331, 135] width 12 height 7
click at [323, 139] on input "True" at bounding box center [319, 136] width 7 height 6
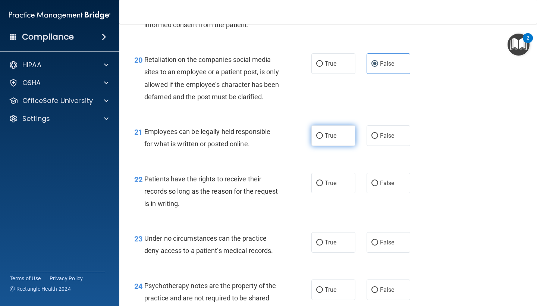
radio input "true"
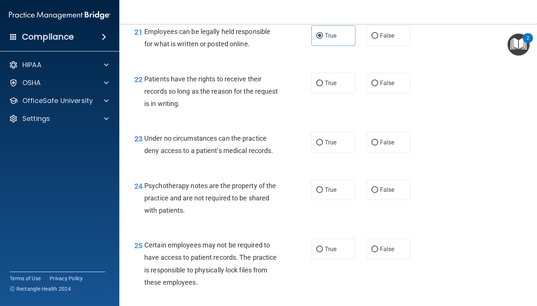
scroll to position [1597, 0]
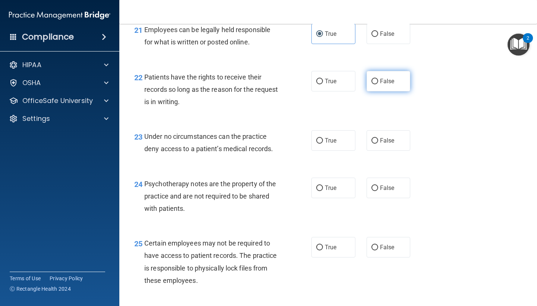
click at [382, 91] on label "False" at bounding box center [388, 81] width 44 height 20
click at [378, 84] on input "False" at bounding box center [374, 82] width 7 height 6
radio input "true"
click at [385, 149] on label "False" at bounding box center [388, 140] width 44 height 20
click at [378, 143] on input "False" at bounding box center [374, 141] width 7 height 6
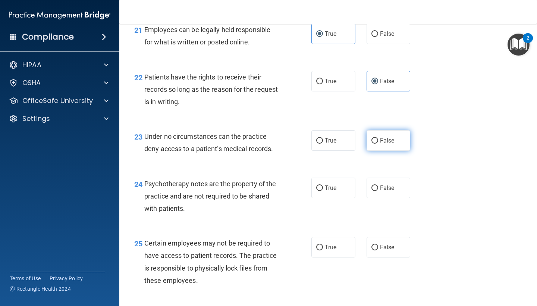
radio input "true"
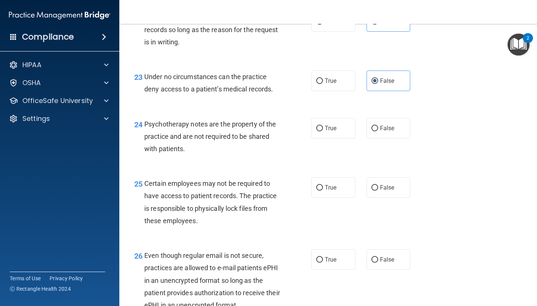
scroll to position [1657, 0]
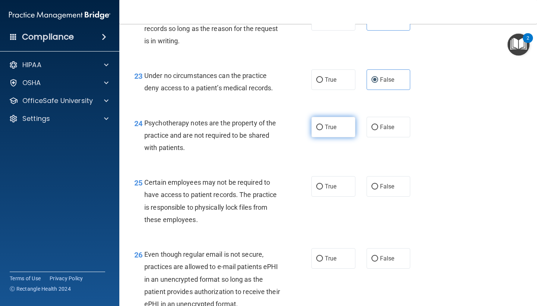
click at [324, 133] on label "True" at bounding box center [333, 127] width 44 height 20
click at [323, 130] on input "True" at bounding box center [319, 127] width 7 height 6
radio input "true"
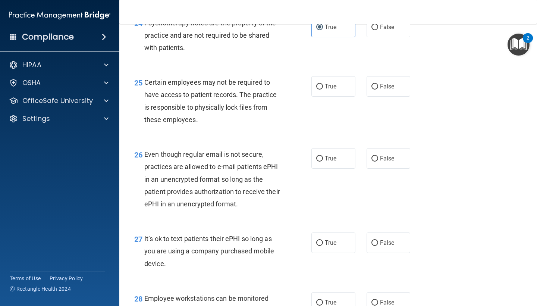
scroll to position [1756, 0]
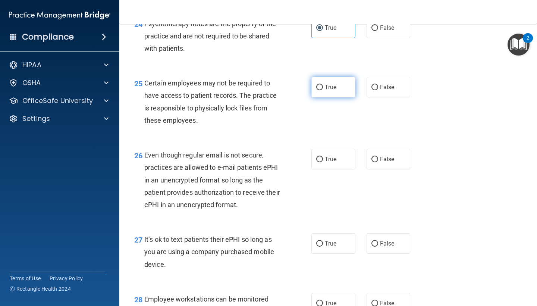
click at [325, 91] on span "True" at bounding box center [331, 86] width 12 height 7
click at [323, 90] on input "True" at bounding box center [319, 88] width 7 height 6
radio input "true"
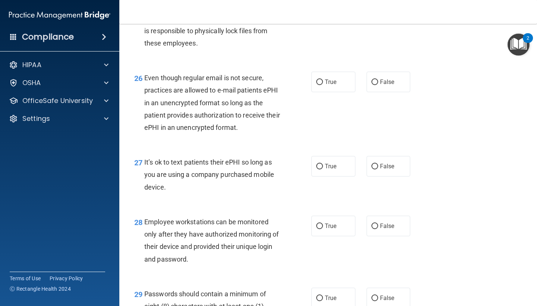
scroll to position [1833, 0]
click at [327, 86] on span "True" at bounding box center [331, 82] width 12 height 7
click at [323, 85] on input "True" at bounding box center [319, 83] width 7 height 6
radio input "true"
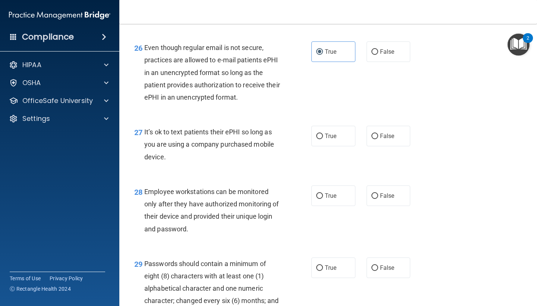
scroll to position [1863, 0]
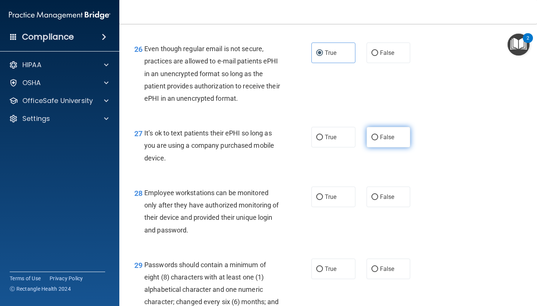
click at [371, 140] on input "False" at bounding box center [374, 138] width 7 height 6
radio input "true"
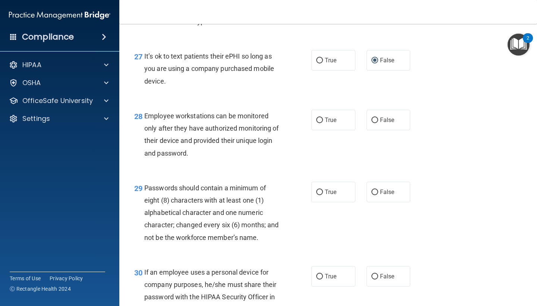
scroll to position [1940, 0]
click at [380, 122] on span "False" at bounding box center [387, 119] width 15 height 7
click at [378, 122] on input "False" at bounding box center [374, 120] width 7 height 6
radio input "true"
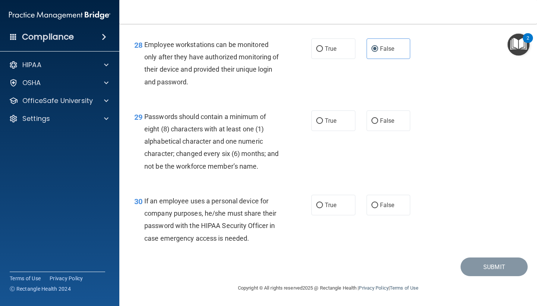
scroll to position [2012, 0]
click at [324, 122] on label "True" at bounding box center [333, 120] width 44 height 20
click at [323, 122] on input "True" at bounding box center [319, 121] width 7 height 6
radio input "true"
click at [381, 209] on label "False" at bounding box center [388, 205] width 44 height 20
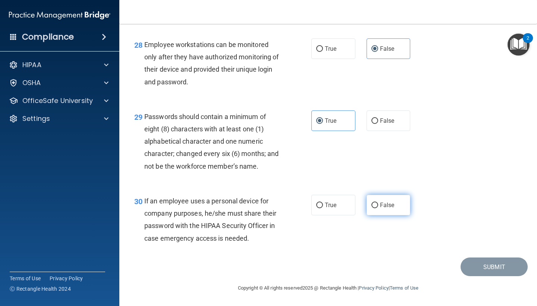
click at [378, 208] on input "False" at bounding box center [374, 205] width 7 height 6
radio input "true"
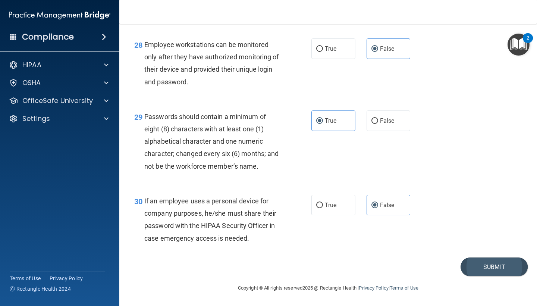
click at [487, 266] on button "Submit" at bounding box center [493, 266] width 67 height 19
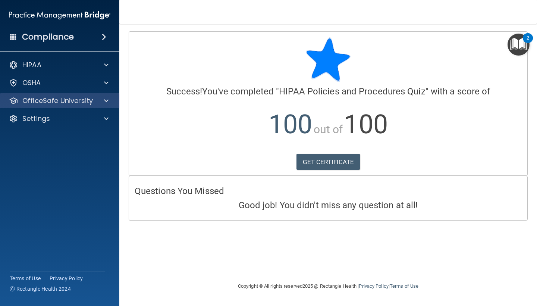
click at [108, 100] on div at bounding box center [105, 100] width 19 height 9
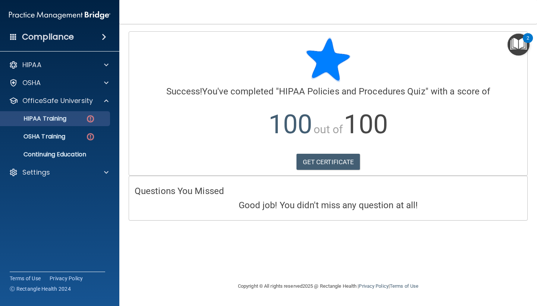
click at [89, 120] on img at bounding box center [90, 118] width 9 height 9
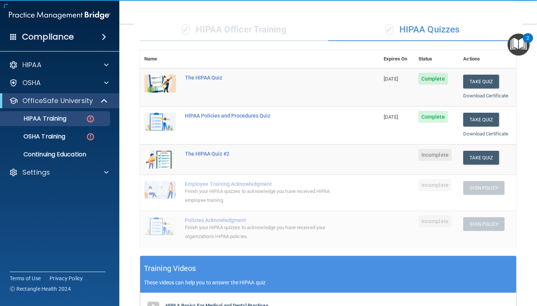
scroll to position [90, 0]
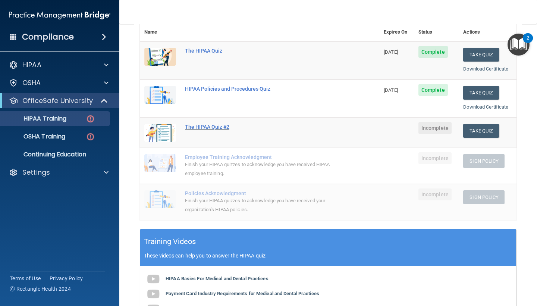
click at [200, 124] on div "The HIPAA Quiz #2" at bounding box center [263, 127] width 157 height 6
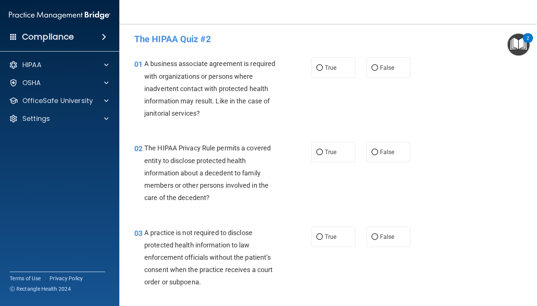
scroll to position [2, 0]
click at [383, 67] on span "False" at bounding box center [387, 67] width 15 height 7
click at [378, 67] on input "False" at bounding box center [374, 68] width 7 height 6
radio input "true"
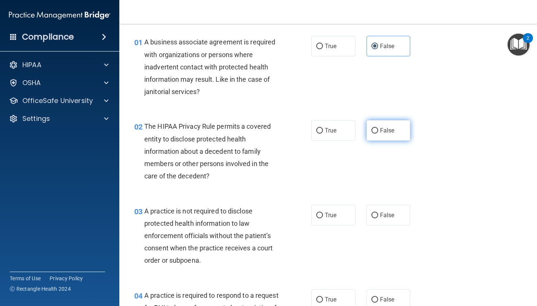
scroll to position [22, 0]
click at [380, 133] on span "False" at bounding box center [387, 130] width 15 height 7
click at [378, 133] on input "False" at bounding box center [374, 132] width 7 height 6
radio input "true"
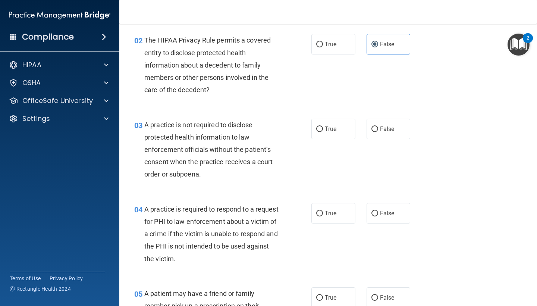
scroll to position [108, 0]
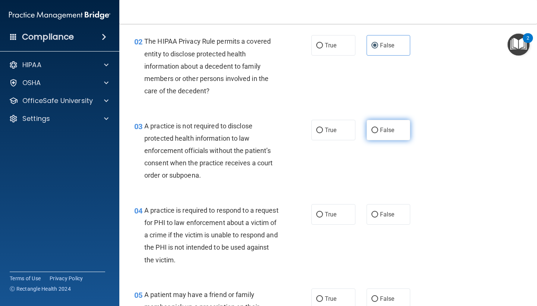
click at [376, 129] on input "False" at bounding box center [374, 130] width 7 height 6
radio input "true"
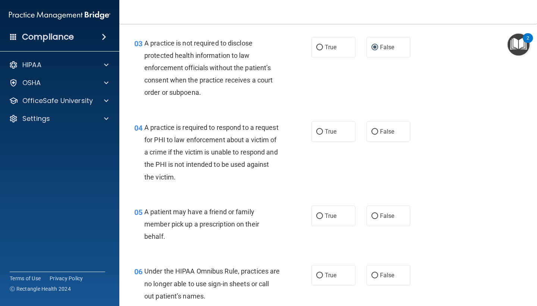
scroll to position [193, 0]
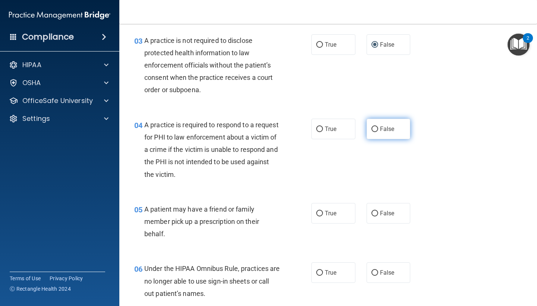
click at [382, 126] on span "False" at bounding box center [387, 128] width 15 height 7
click at [378, 126] on input "False" at bounding box center [374, 129] width 7 height 6
radio input "true"
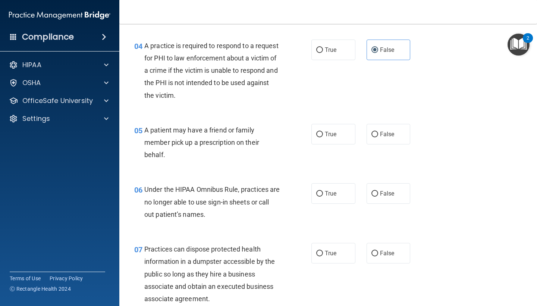
scroll to position [272, 0]
click at [384, 133] on span "False" at bounding box center [387, 134] width 15 height 7
click at [378, 133] on input "False" at bounding box center [374, 135] width 7 height 6
radio input "true"
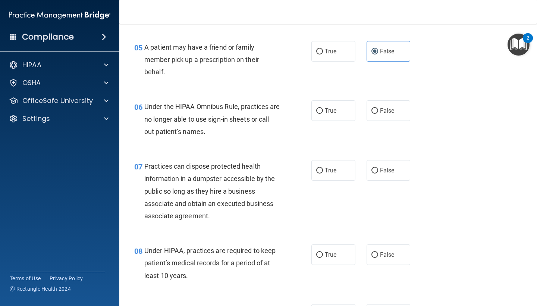
scroll to position [362, 0]
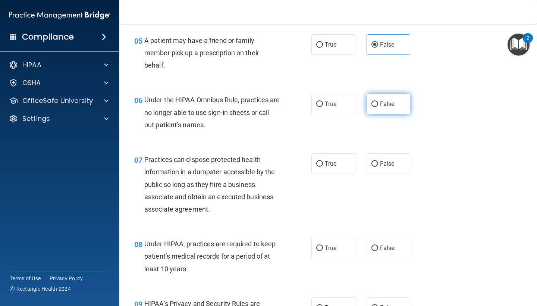
click at [372, 105] on label "False" at bounding box center [388, 104] width 44 height 20
click at [372, 105] on input "False" at bounding box center [374, 104] width 7 height 6
radio input "true"
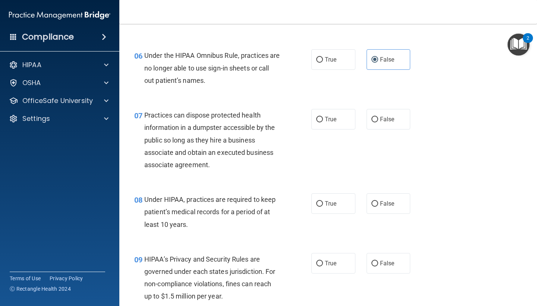
scroll to position [428, 0]
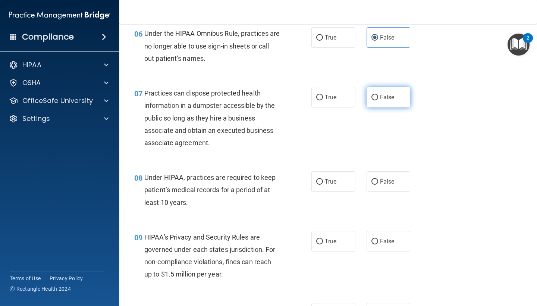
click at [380, 95] on span "False" at bounding box center [387, 97] width 15 height 7
click at [378, 95] on input "False" at bounding box center [374, 98] width 7 height 6
radio input "true"
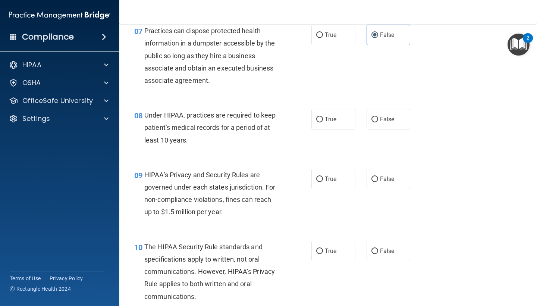
scroll to position [497, 0]
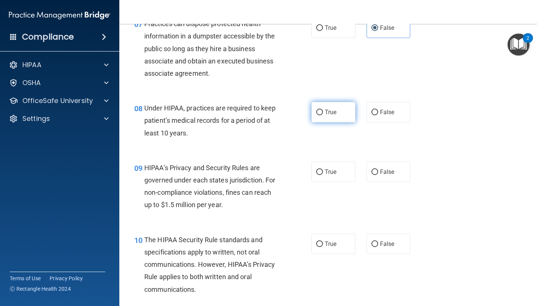
click at [326, 113] on label "True" at bounding box center [333, 112] width 44 height 20
click at [323, 113] on input "True" at bounding box center [319, 113] width 7 height 6
radio input "true"
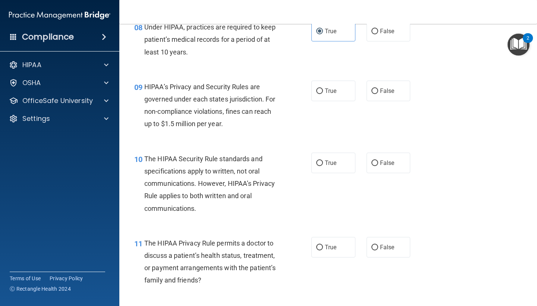
scroll to position [579, 0]
click at [332, 89] on span "True" at bounding box center [331, 90] width 12 height 7
click at [323, 89] on input "True" at bounding box center [319, 91] width 7 height 6
radio input "true"
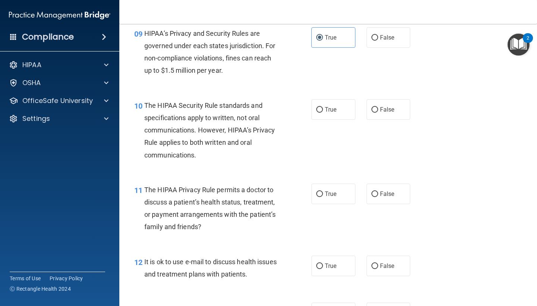
scroll to position [633, 0]
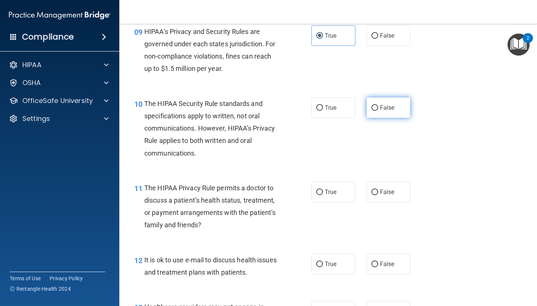
click at [387, 108] on label "False" at bounding box center [388, 107] width 44 height 20
click at [378, 108] on input "False" at bounding box center [374, 108] width 7 height 6
radio input "true"
click at [338, 108] on label "True" at bounding box center [333, 107] width 44 height 20
click at [323, 108] on input "True" at bounding box center [319, 108] width 7 height 6
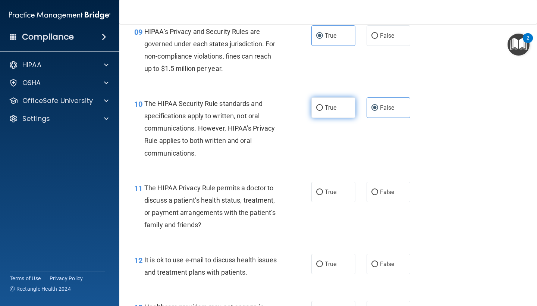
radio input "true"
radio input "false"
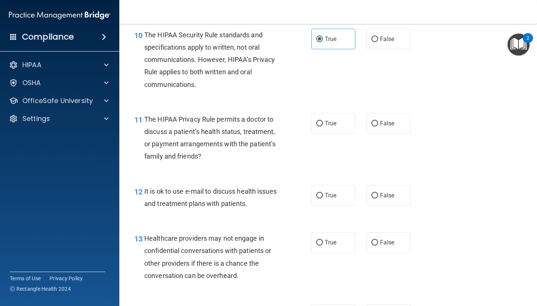
scroll to position [701, 0]
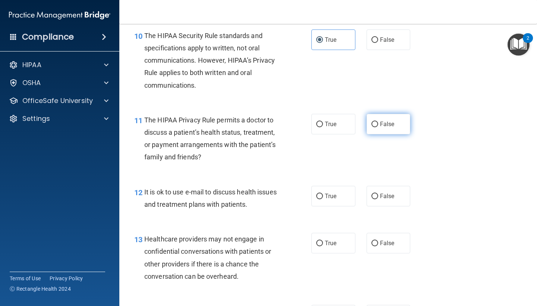
click at [387, 120] on span "False" at bounding box center [387, 123] width 15 height 7
click at [378, 121] on input "False" at bounding box center [374, 124] width 7 height 6
radio input "true"
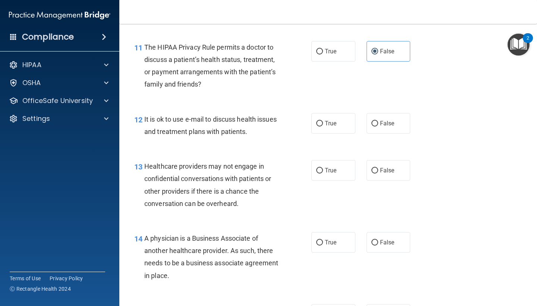
scroll to position [778, 0]
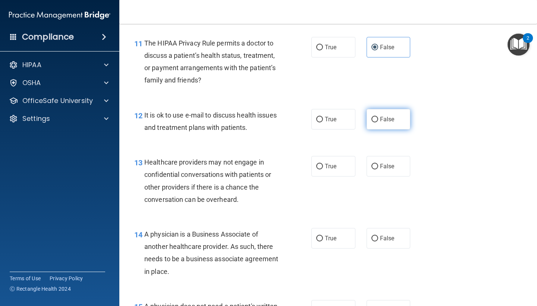
click at [387, 110] on label "False" at bounding box center [388, 119] width 44 height 20
click at [378, 117] on input "False" at bounding box center [374, 120] width 7 height 6
radio input "true"
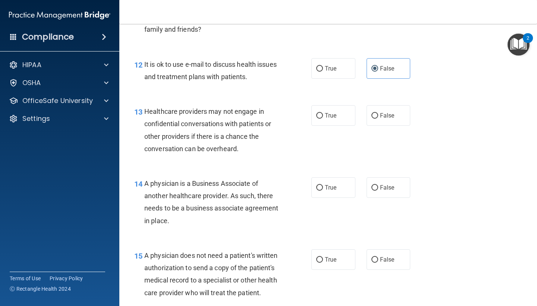
scroll to position [836, 0]
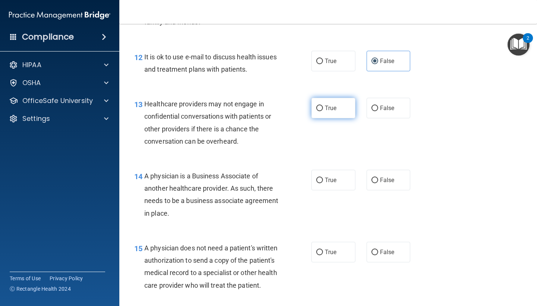
click at [337, 106] on label "True" at bounding box center [333, 108] width 44 height 20
click at [323, 106] on input "True" at bounding box center [319, 108] width 7 height 6
radio input "true"
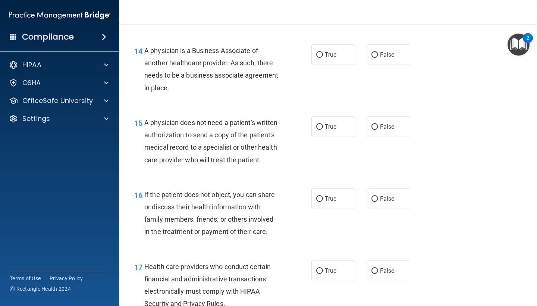
scroll to position [962, 0]
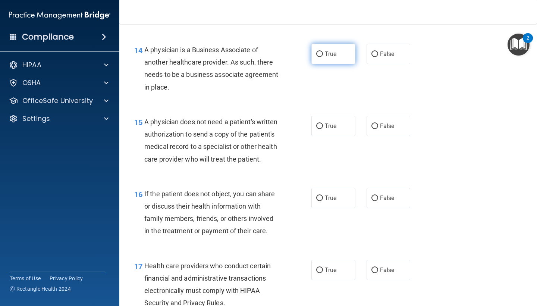
click at [326, 51] on span "True" at bounding box center [331, 53] width 12 height 7
click at [323, 51] on input "True" at bounding box center [319, 54] width 7 height 6
radio input "true"
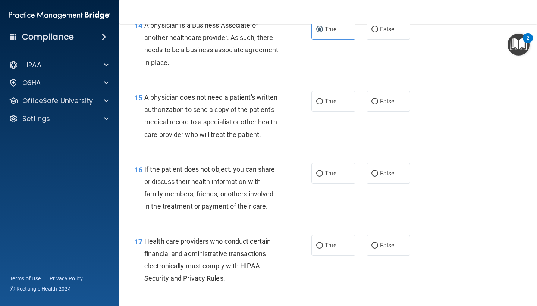
scroll to position [987, 0]
click at [323, 101] on label "True" at bounding box center [333, 101] width 44 height 20
click at [323, 101] on input "True" at bounding box center [319, 101] width 7 height 6
radio input "true"
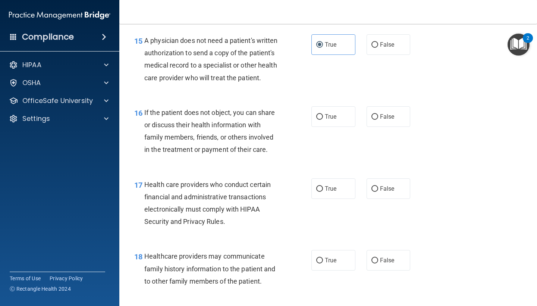
scroll to position [1044, 0]
click at [382, 112] on span "False" at bounding box center [387, 115] width 15 height 7
click at [378, 113] on input "False" at bounding box center [374, 116] width 7 height 6
radio input "true"
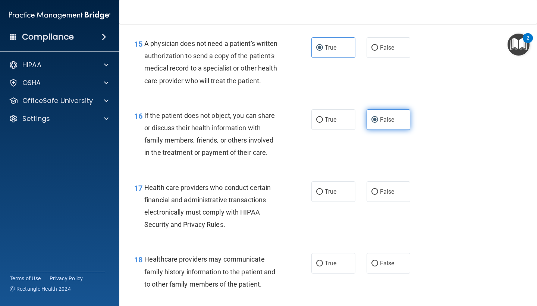
scroll to position [1039, 0]
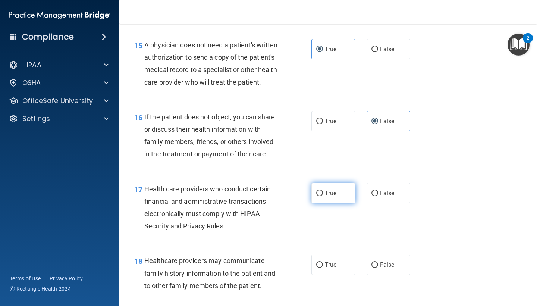
click at [346, 188] on label "True" at bounding box center [333, 193] width 44 height 20
click at [323, 190] on input "True" at bounding box center [319, 193] width 7 height 6
radio input "true"
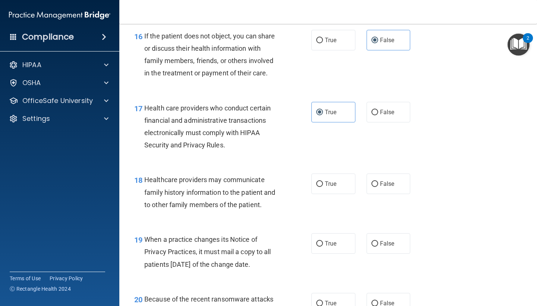
scroll to position [1123, 0]
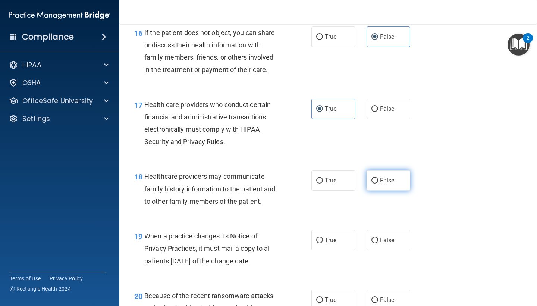
click at [378, 178] on label "False" at bounding box center [388, 180] width 44 height 20
click at [378, 178] on input "False" at bounding box center [374, 181] width 7 height 6
radio input "true"
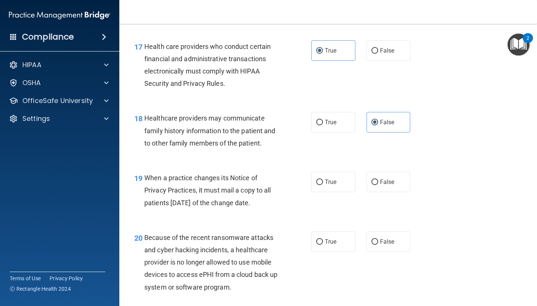
scroll to position [1184, 0]
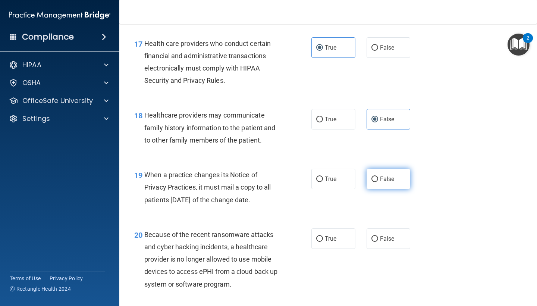
click at [386, 175] on span "False" at bounding box center [387, 178] width 15 height 7
click at [378, 176] on input "False" at bounding box center [374, 179] width 7 height 6
radio input "true"
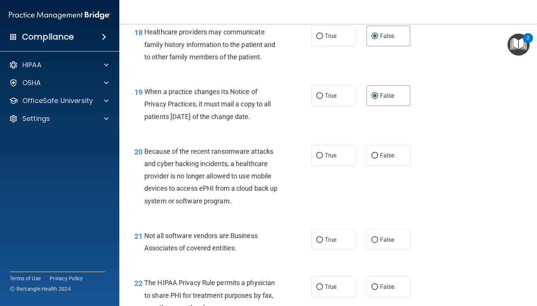
scroll to position [1265, 0]
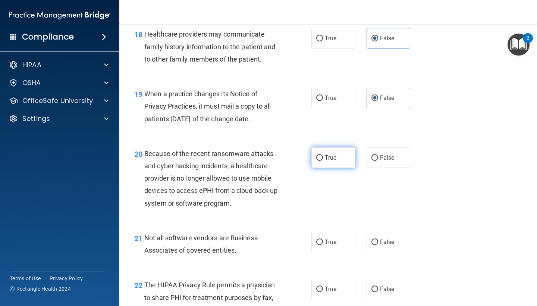
click at [323, 152] on label "True" at bounding box center [333, 157] width 44 height 20
click at [323, 155] on input "True" at bounding box center [319, 158] width 7 height 6
radio input "true"
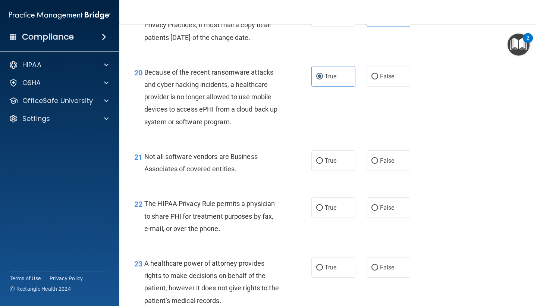
scroll to position [1345, 0]
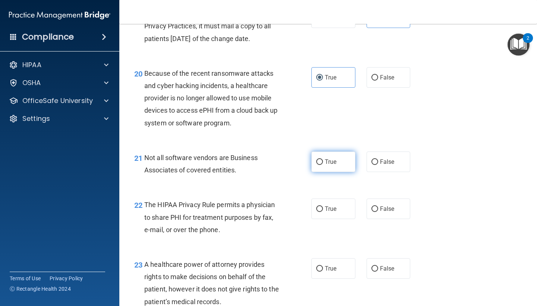
click at [340, 159] on label "True" at bounding box center [333, 161] width 44 height 20
click at [323, 159] on input "True" at bounding box center [319, 162] width 7 height 6
radio input "true"
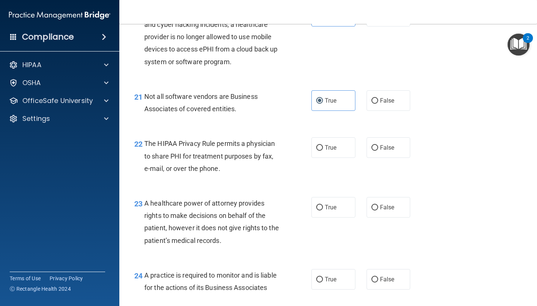
scroll to position [1416, 0]
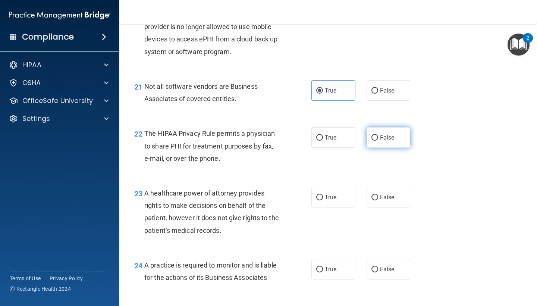
click at [383, 134] on span "False" at bounding box center [387, 137] width 15 height 7
click at [378, 135] on input "False" at bounding box center [374, 138] width 7 height 6
radio input "true"
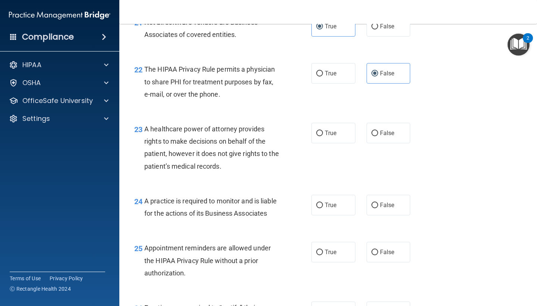
scroll to position [1484, 0]
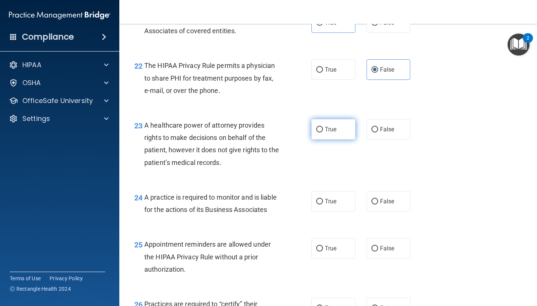
click at [340, 123] on label "True" at bounding box center [333, 129] width 44 height 20
click at [323, 127] on input "True" at bounding box center [319, 130] width 7 height 6
radio input "true"
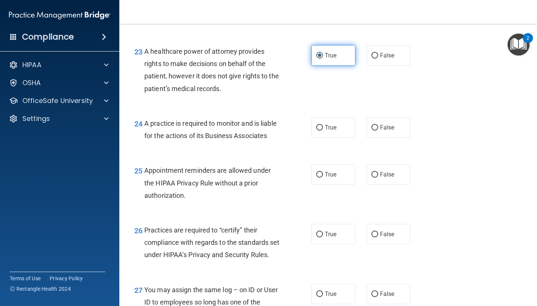
scroll to position [1558, 0]
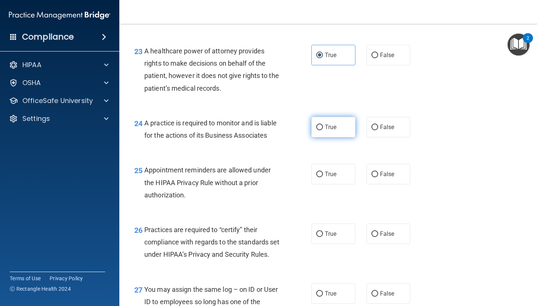
click at [330, 123] on span "True" at bounding box center [331, 126] width 12 height 7
click at [323, 124] on input "True" at bounding box center [319, 127] width 7 height 6
radio input "true"
click at [385, 170] on span "False" at bounding box center [387, 173] width 15 height 7
click at [378, 171] on input "False" at bounding box center [374, 174] width 7 height 6
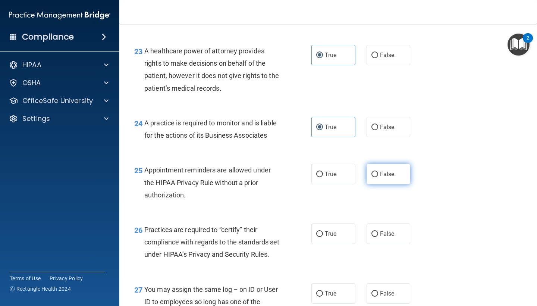
radio input "true"
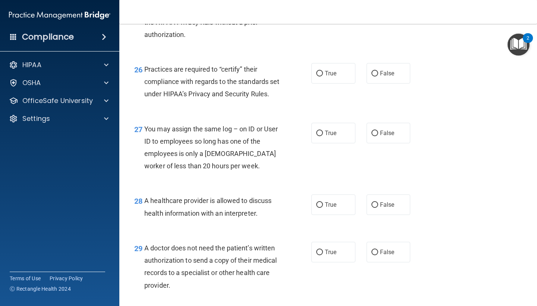
scroll to position [1723, 0]
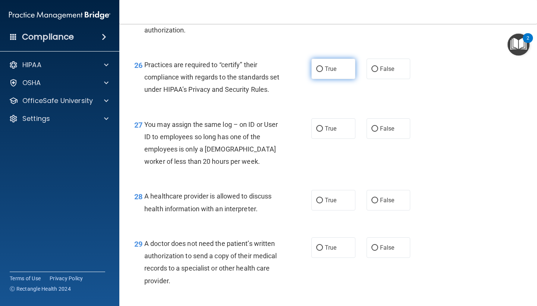
click at [329, 65] on span "True" at bounding box center [331, 68] width 12 height 7
click at [323, 66] on input "True" at bounding box center [319, 69] width 7 height 6
radio input "true"
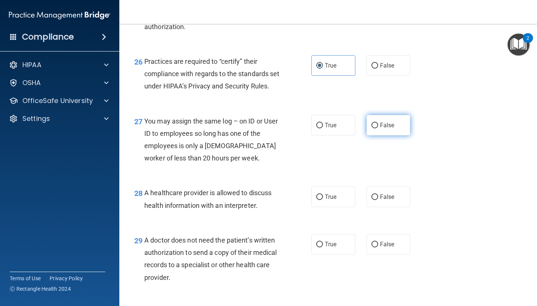
click at [389, 129] on span "False" at bounding box center [387, 124] width 15 height 7
click at [378, 128] on input "False" at bounding box center [374, 126] width 7 height 6
radio input "true"
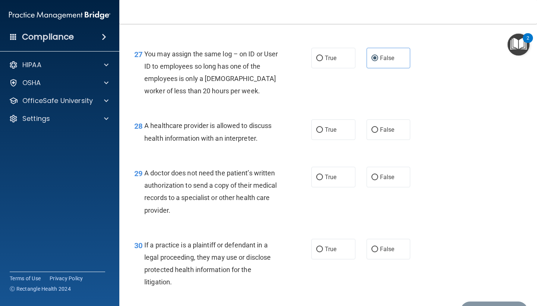
scroll to position [1793, 0]
click at [324, 137] on label "True" at bounding box center [333, 130] width 44 height 20
click at [323, 133] on input "True" at bounding box center [319, 130] width 7 height 6
radio input "true"
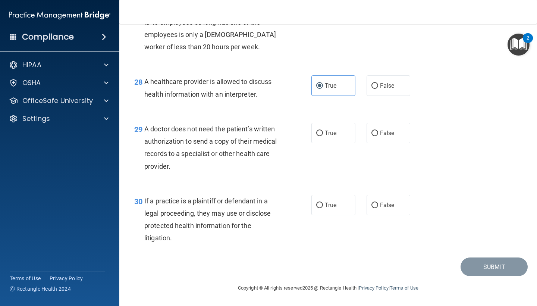
scroll to position [1840, 0]
click at [328, 137] on label "True" at bounding box center [333, 133] width 44 height 20
click at [323, 136] on input "True" at bounding box center [319, 133] width 7 height 6
radio input "true"
click at [390, 209] on label "False" at bounding box center [388, 205] width 44 height 20
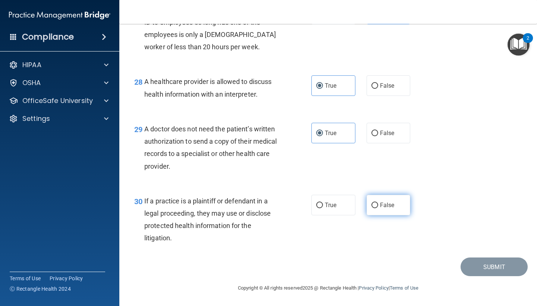
click at [378, 208] on input "False" at bounding box center [374, 205] width 7 height 6
radio input "true"
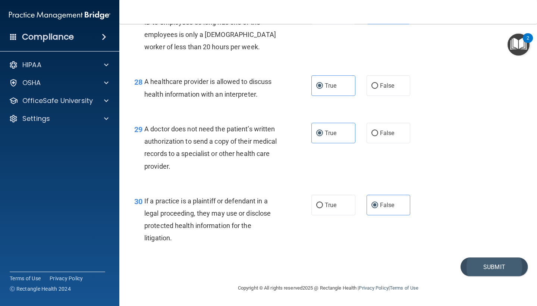
click at [474, 263] on button "Submit" at bounding box center [493, 266] width 67 height 19
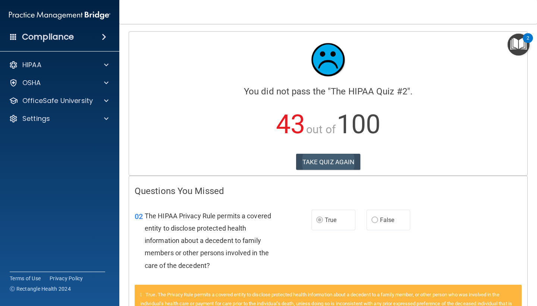
click at [330, 162] on button "TAKE QUIZ AGAIN" at bounding box center [328, 162] width 64 height 16
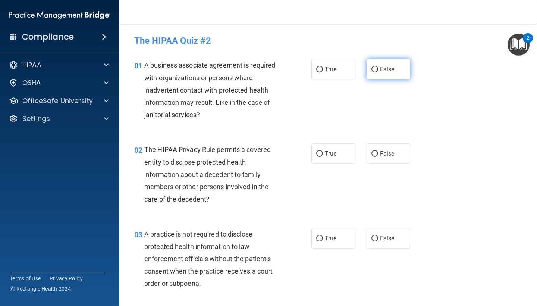
click at [378, 71] on label "False" at bounding box center [388, 69] width 44 height 20
click at [378, 71] on input "False" at bounding box center [374, 70] width 7 height 6
radio input "true"
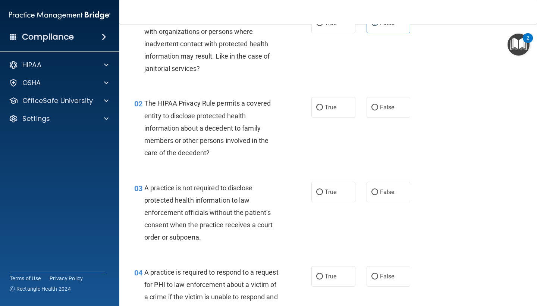
scroll to position [47, 0]
click at [325, 110] on span "True" at bounding box center [331, 106] width 12 height 7
click at [323, 110] on input "True" at bounding box center [319, 107] width 7 height 6
radio input "true"
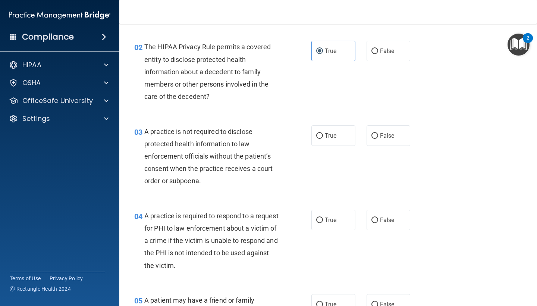
scroll to position [105, 0]
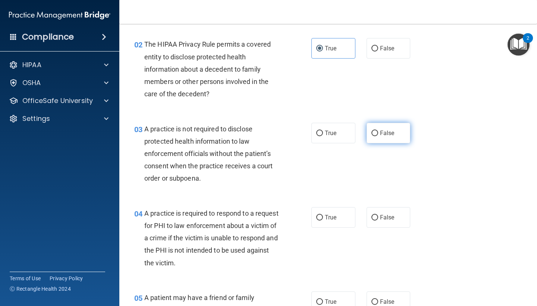
click at [377, 135] on label "False" at bounding box center [388, 133] width 44 height 20
click at [377, 135] on input "False" at bounding box center [374, 133] width 7 height 6
radio input "true"
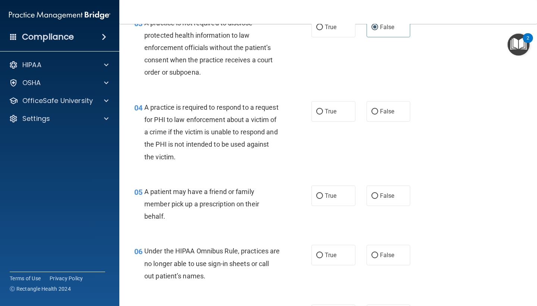
scroll to position [217, 0]
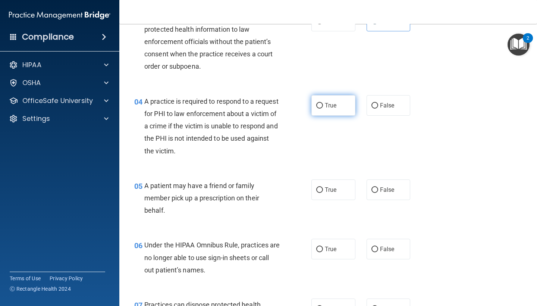
click at [330, 108] on label "True" at bounding box center [333, 105] width 44 height 20
click at [323, 108] on input "True" at bounding box center [319, 106] width 7 height 6
radio input "true"
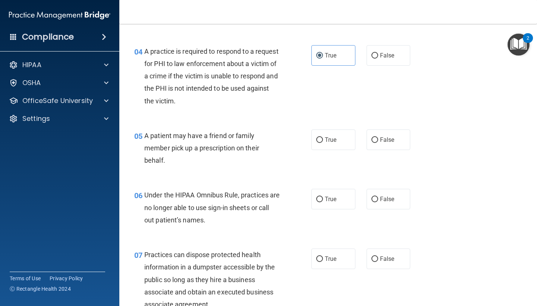
scroll to position [271, 0]
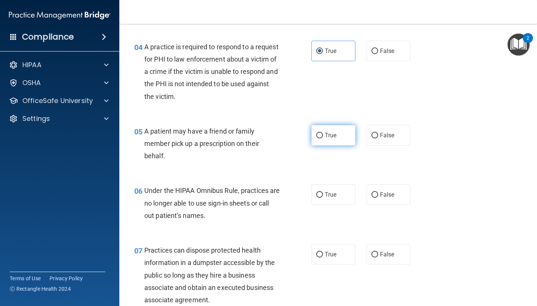
click at [332, 135] on span "True" at bounding box center [331, 135] width 12 height 7
click at [323, 135] on input "True" at bounding box center [319, 136] width 7 height 6
radio input "true"
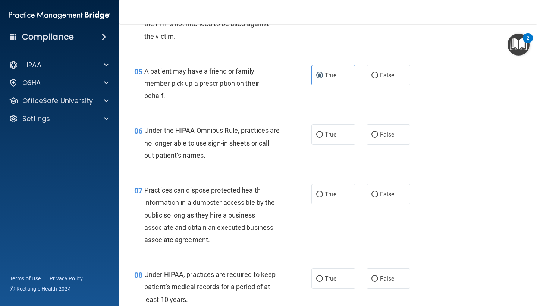
scroll to position [333, 0]
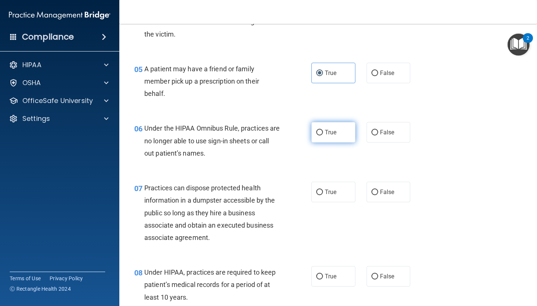
click at [345, 136] on label "True" at bounding box center [333, 132] width 44 height 20
click at [323, 135] on input "True" at bounding box center [319, 133] width 7 height 6
radio input "true"
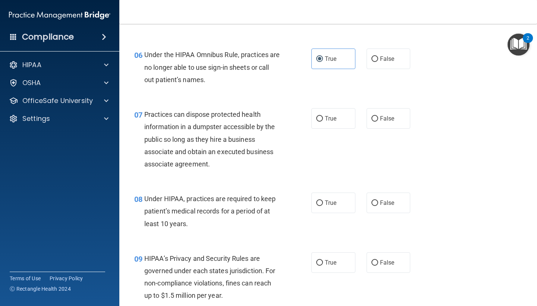
scroll to position [407, 0]
click at [380, 114] on span "False" at bounding box center [387, 117] width 15 height 7
click at [378, 116] on input "False" at bounding box center [374, 119] width 7 height 6
radio input "true"
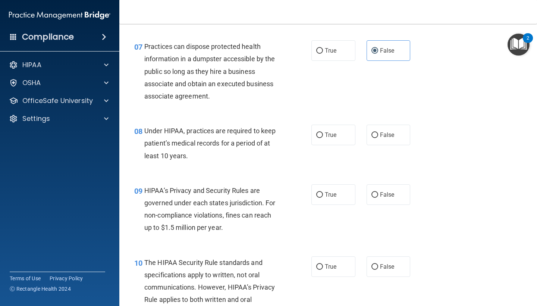
scroll to position [475, 0]
click at [387, 139] on label "False" at bounding box center [388, 134] width 44 height 20
click at [378, 137] on input "False" at bounding box center [374, 135] width 7 height 6
radio input "true"
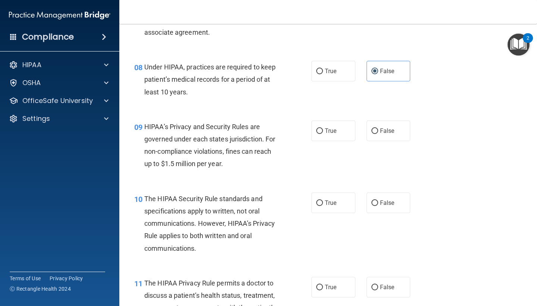
scroll to position [539, 0]
click at [380, 127] on span "False" at bounding box center [387, 130] width 15 height 7
click at [378, 128] on input "False" at bounding box center [374, 131] width 7 height 6
radio input "true"
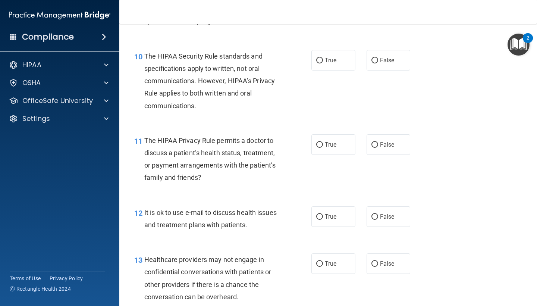
scroll to position [681, 0]
click at [337, 56] on label "True" at bounding box center [333, 60] width 44 height 20
click at [323, 57] on input "True" at bounding box center [319, 60] width 7 height 6
radio input "true"
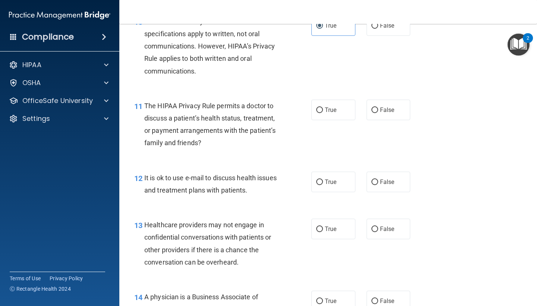
scroll to position [716, 0]
click at [328, 112] on label "True" at bounding box center [333, 109] width 44 height 20
click at [323, 112] on input "True" at bounding box center [319, 110] width 7 height 6
radio input "true"
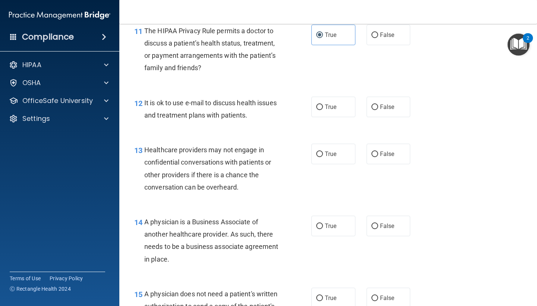
scroll to position [799, 0]
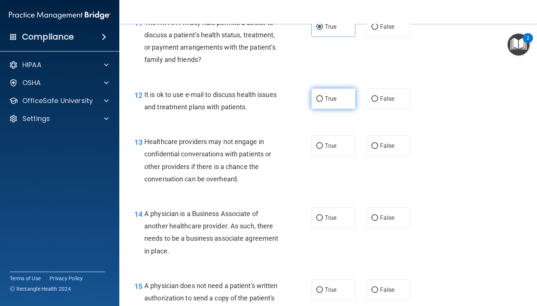
click at [327, 96] on span "True" at bounding box center [331, 98] width 12 height 7
click at [323, 96] on input "True" at bounding box center [319, 99] width 7 height 6
radio input "true"
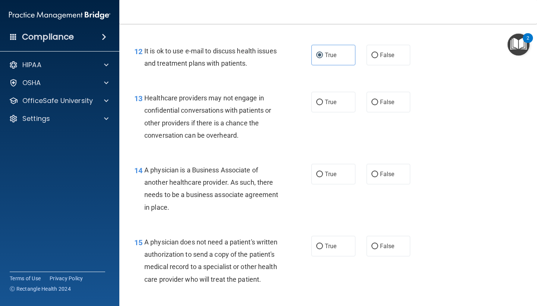
scroll to position [845, 0]
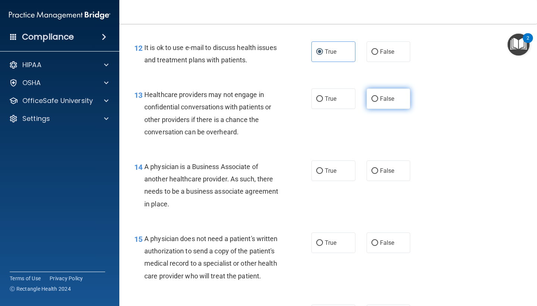
click at [388, 101] on label "False" at bounding box center [388, 98] width 44 height 20
click at [378, 101] on input "False" at bounding box center [374, 99] width 7 height 6
radio input "true"
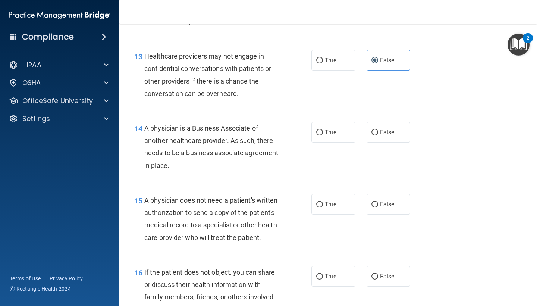
scroll to position [884, 0]
click at [388, 129] on span "False" at bounding box center [387, 131] width 15 height 7
click at [378, 129] on input "False" at bounding box center [374, 132] width 7 height 6
radio input "true"
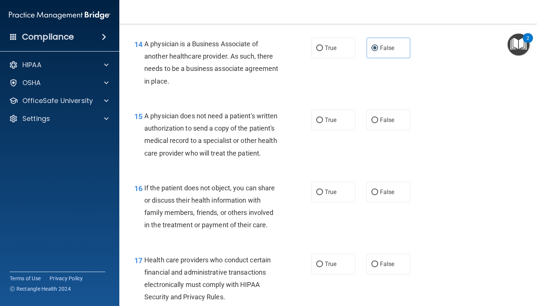
scroll to position [978, 0]
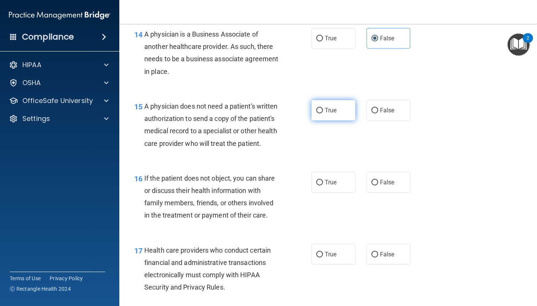
click at [323, 106] on label "True" at bounding box center [333, 110] width 44 height 20
click at [323, 108] on input "True" at bounding box center [319, 111] width 7 height 6
radio input "true"
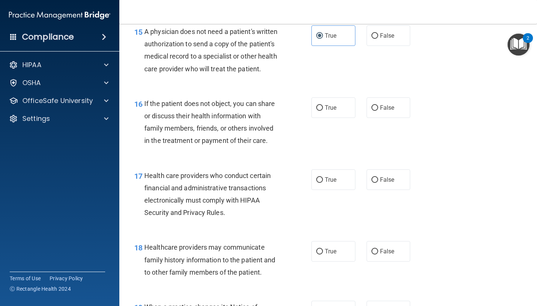
scroll to position [1053, 0]
click at [337, 108] on label "True" at bounding box center [333, 107] width 44 height 20
click at [323, 108] on input "True" at bounding box center [319, 108] width 7 height 6
radio input "true"
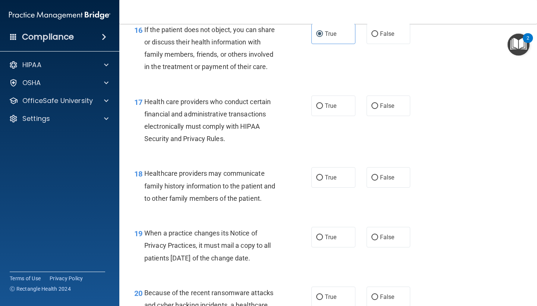
scroll to position [1127, 0]
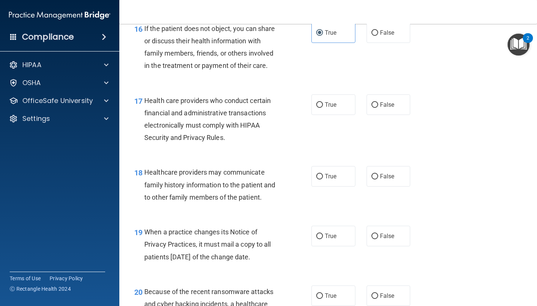
click at [311, 104] on div "17 Health care providers who conduct certain financial and administrative trans…" at bounding box center [222, 120] width 199 height 53
click at [313, 104] on label "True" at bounding box center [333, 104] width 44 height 20
click at [316, 104] on input "True" at bounding box center [319, 105] width 7 height 6
radio input "true"
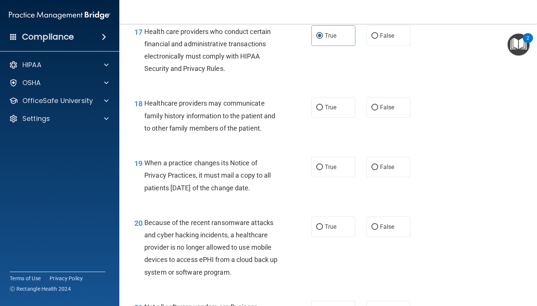
scroll to position [1196, 0]
click at [329, 106] on label "True" at bounding box center [333, 107] width 44 height 20
click at [323, 106] on input "True" at bounding box center [319, 107] width 7 height 6
radio input "true"
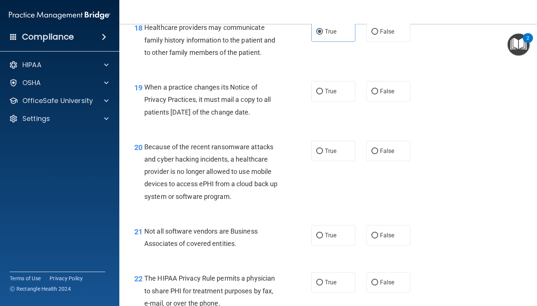
scroll to position [1273, 0]
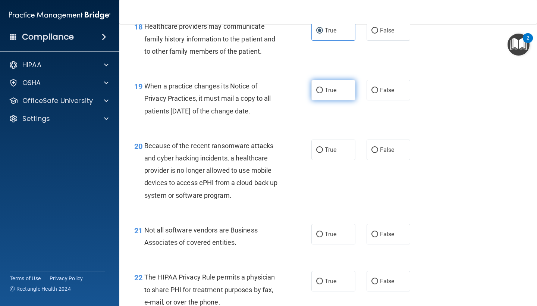
click at [328, 88] on label "True" at bounding box center [333, 90] width 44 height 20
click at [323, 88] on input "True" at bounding box center [319, 91] width 7 height 6
radio input "true"
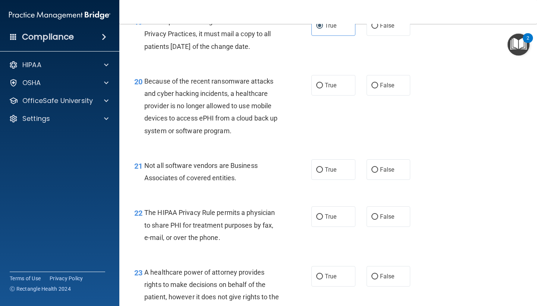
scroll to position [1340, 0]
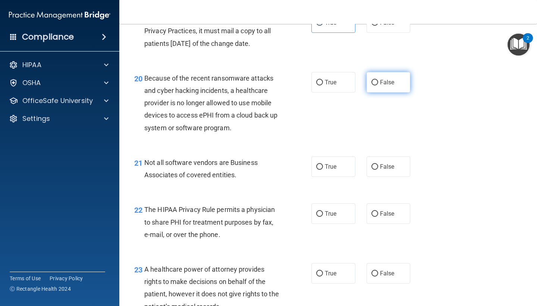
click at [387, 79] on span "False" at bounding box center [387, 82] width 15 height 7
click at [378, 80] on input "False" at bounding box center [374, 83] width 7 height 6
radio input "true"
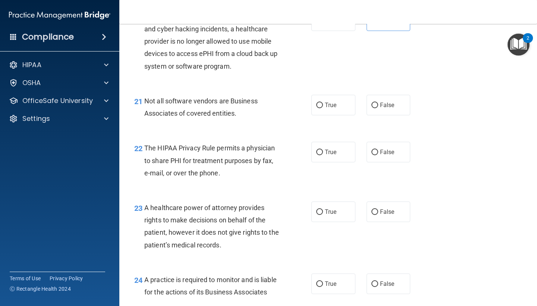
scroll to position [1402, 0]
click at [333, 102] on label "True" at bounding box center [333, 104] width 44 height 20
click at [323, 102] on input "True" at bounding box center [319, 105] width 7 height 6
radio input "true"
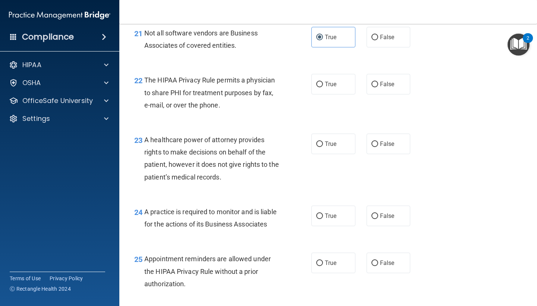
scroll to position [1472, 0]
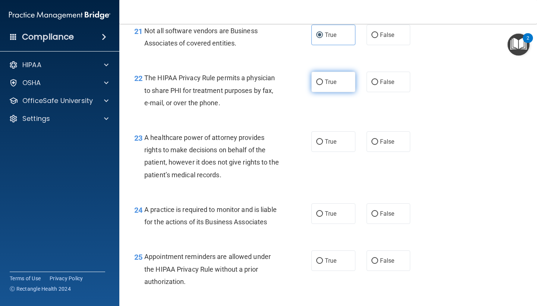
click at [338, 78] on label "True" at bounding box center [333, 82] width 44 height 20
click at [323, 79] on input "True" at bounding box center [319, 82] width 7 height 6
radio input "true"
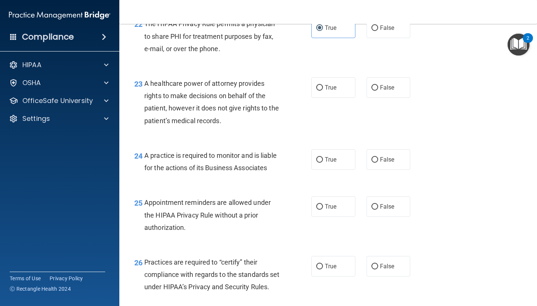
scroll to position [1529, 0]
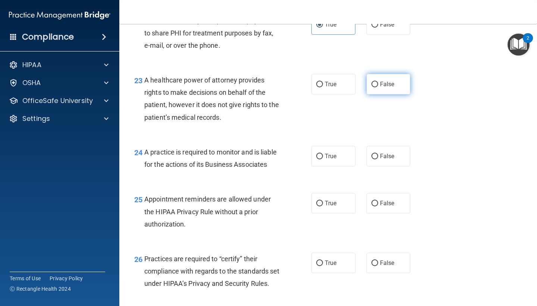
click at [382, 80] on span "False" at bounding box center [387, 83] width 15 height 7
click at [378, 82] on input "False" at bounding box center [374, 85] width 7 height 6
radio input "true"
click at [384, 152] on span "False" at bounding box center [387, 155] width 15 height 7
click at [378, 154] on input "False" at bounding box center [374, 157] width 7 height 6
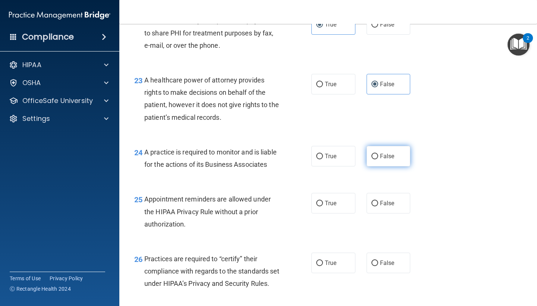
radio input "true"
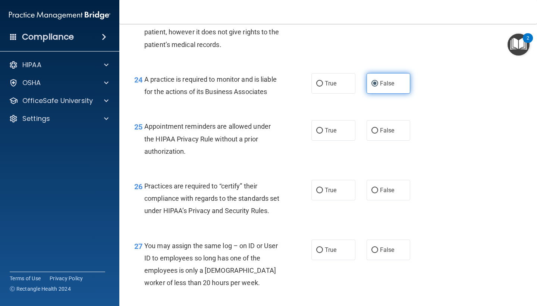
scroll to position [1604, 0]
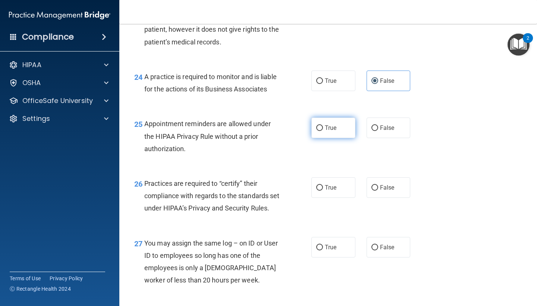
click at [328, 124] on span "True" at bounding box center [331, 127] width 12 height 7
click at [323, 125] on input "True" at bounding box center [319, 128] width 7 height 6
radio input "true"
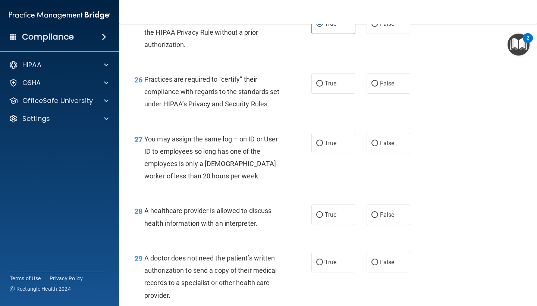
scroll to position [1709, 0]
click at [382, 80] on label "False" at bounding box center [388, 83] width 44 height 20
click at [378, 80] on input "False" at bounding box center [374, 83] width 7 height 6
radio input "true"
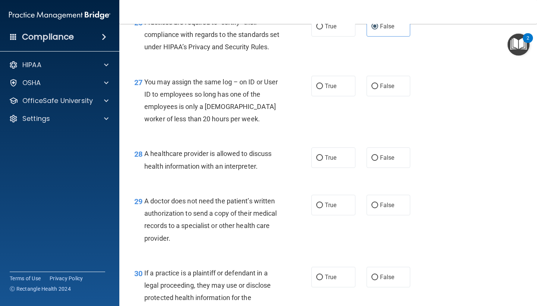
scroll to position [1770, 0]
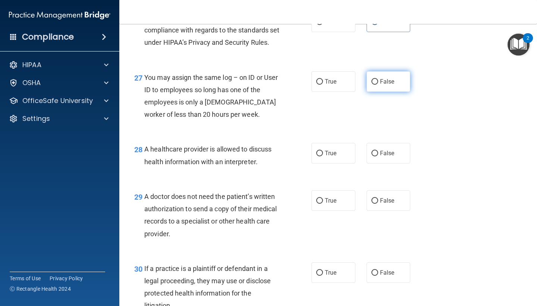
click at [376, 91] on label "False" at bounding box center [388, 81] width 44 height 20
click at [376, 85] on input "False" at bounding box center [374, 82] width 7 height 6
radio input "true"
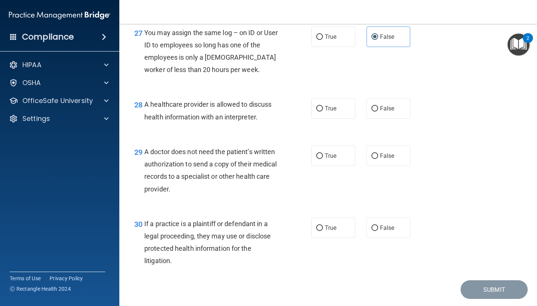
scroll to position [1818, 0]
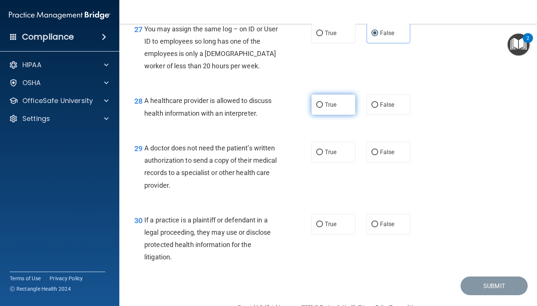
click at [332, 108] on span "True" at bounding box center [331, 104] width 12 height 7
click at [323, 108] on input "True" at bounding box center [319, 105] width 7 height 6
radio input "true"
click at [328, 161] on label "True" at bounding box center [333, 152] width 44 height 20
click at [323, 155] on input "True" at bounding box center [319, 152] width 7 height 6
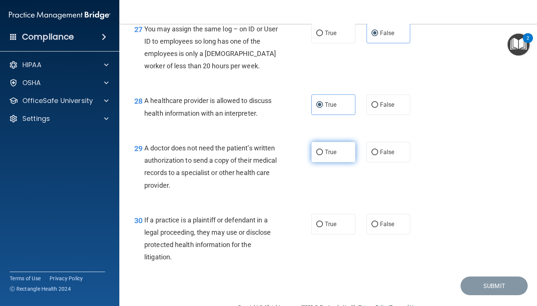
radio input "true"
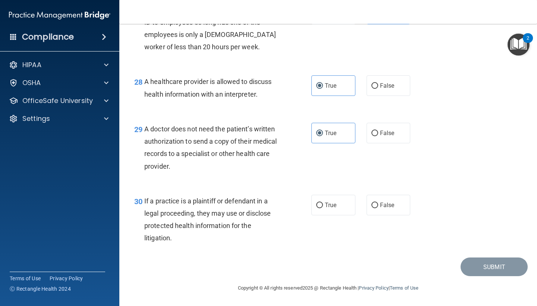
scroll to position [1840, 0]
click at [331, 209] on label "True" at bounding box center [333, 205] width 44 height 20
click at [323, 208] on input "True" at bounding box center [319, 205] width 7 height 6
radio input "true"
click at [472, 268] on button "Submit" at bounding box center [493, 266] width 67 height 19
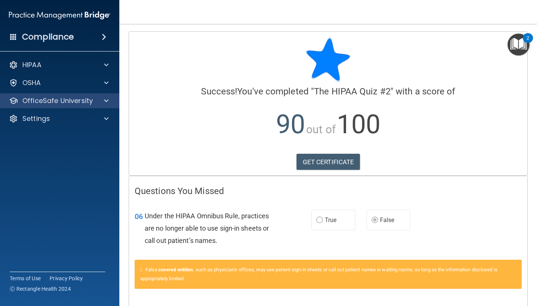
click at [110, 101] on div at bounding box center [105, 100] width 19 height 9
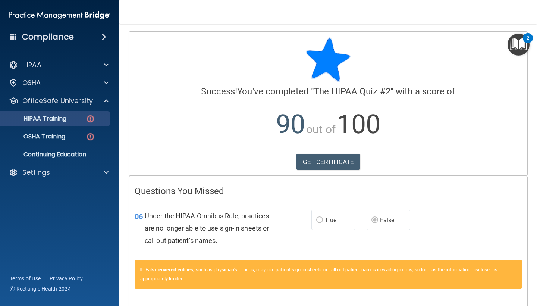
click at [65, 120] on p "HIPAA Training" at bounding box center [35, 118] width 61 height 7
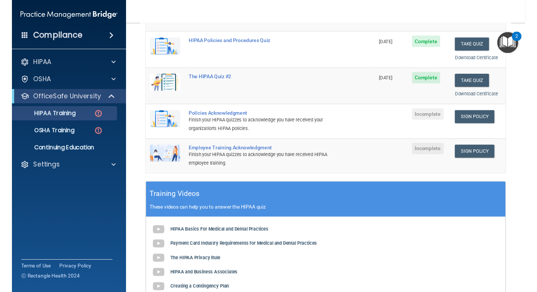
scroll to position [106, 0]
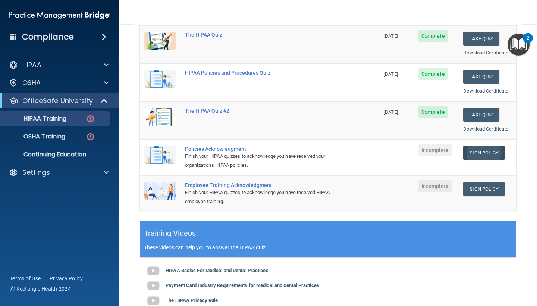
click at [473, 148] on link "Sign Policy" at bounding box center [483, 153] width 41 height 14
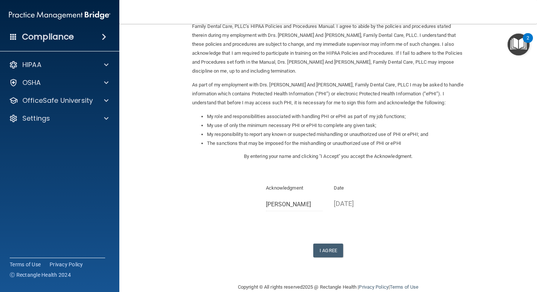
scroll to position [46, 0]
click at [291, 196] on input "[PERSON_NAME]" at bounding box center [294, 203] width 57 height 14
click at [329, 243] on button "I Agree" at bounding box center [328, 250] width 30 height 14
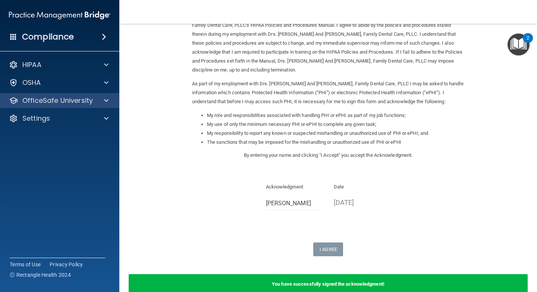
click at [105, 100] on span at bounding box center [106, 100] width 4 height 9
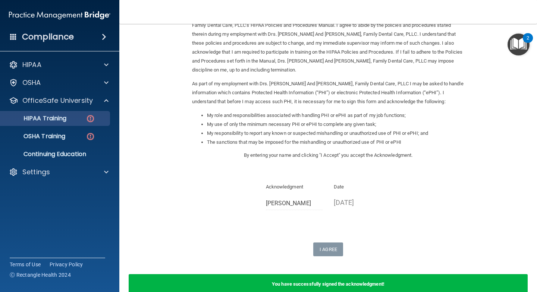
click at [81, 121] on div "HIPAA Training" at bounding box center [56, 118] width 102 height 7
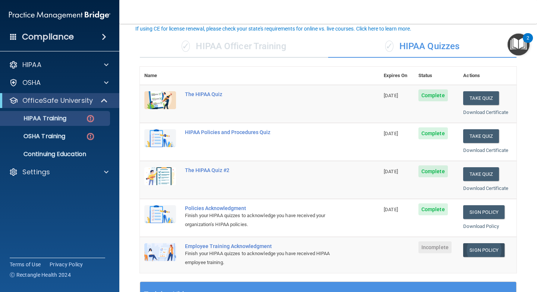
click at [481, 249] on link "Sign Policy" at bounding box center [483, 250] width 41 height 14
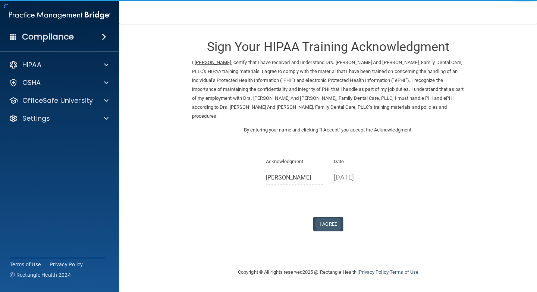
click at [328, 217] on button "I Agree" at bounding box center [328, 224] width 30 height 14
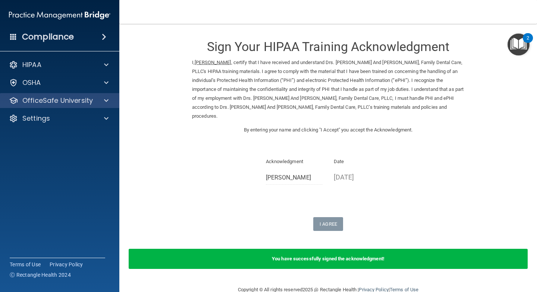
click at [107, 100] on span at bounding box center [106, 100] width 4 height 9
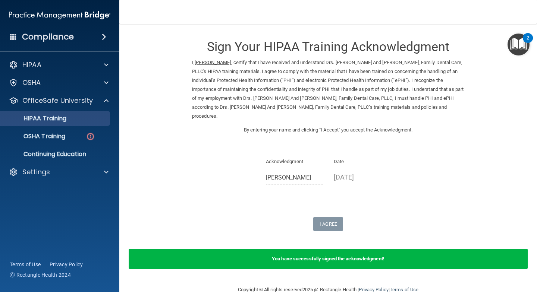
click at [66, 123] on link "HIPAA Training" at bounding box center [51, 118] width 117 height 15
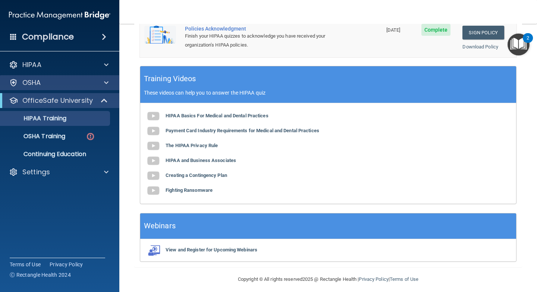
scroll to position [263, 0]
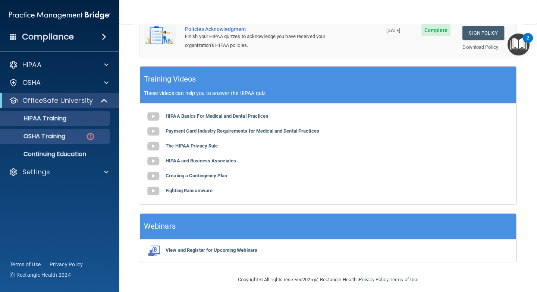
click at [57, 139] on p "OSHA Training" at bounding box center [35, 136] width 60 height 7
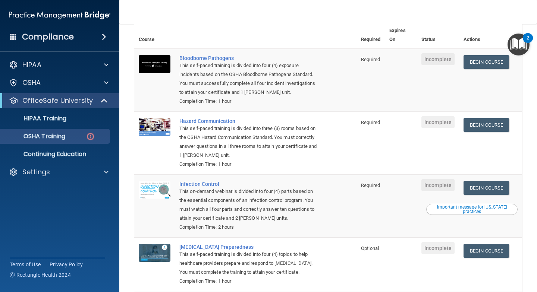
scroll to position [51, 0]
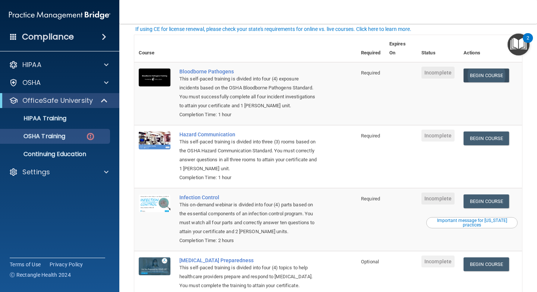
click at [503, 75] on link "Begin Course" at bounding box center [485, 76] width 45 height 14
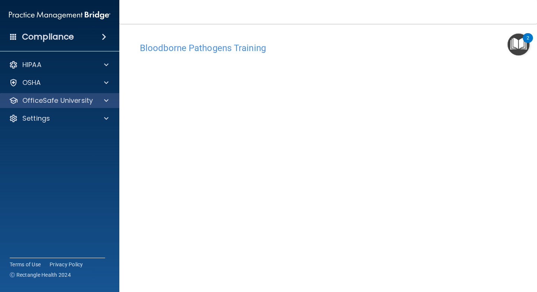
click at [105, 101] on span at bounding box center [106, 100] width 4 height 9
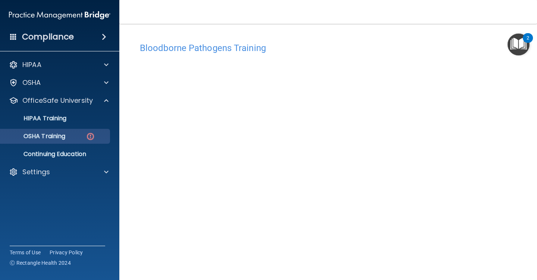
click at [79, 137] on div "OSHA Training" at bounding box center [56, 136] width 102 height 7
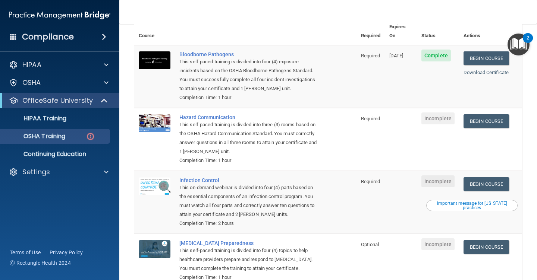
scroll to position [67, 0]
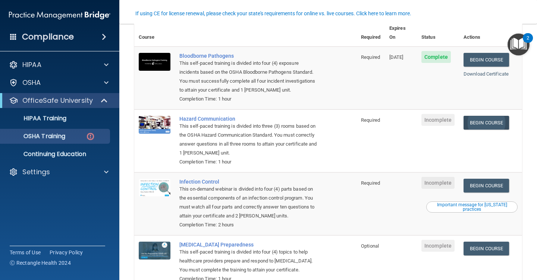
click at [490, 116] on link "Begin Course" at bounding box center [485, 123] width 45 height 14
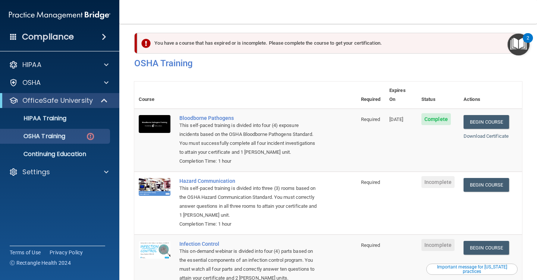
scroll to position [4, 0]
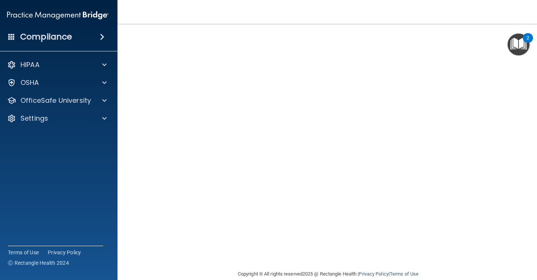
scroll to position [45, 0]
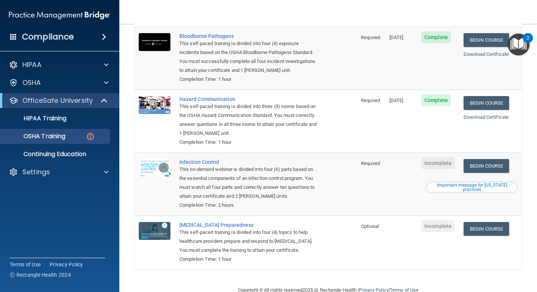
scroll to position [86, 0]
click at [481, 159] on link "Begin Course" at bounding box center [485, 166] width 45 height 14
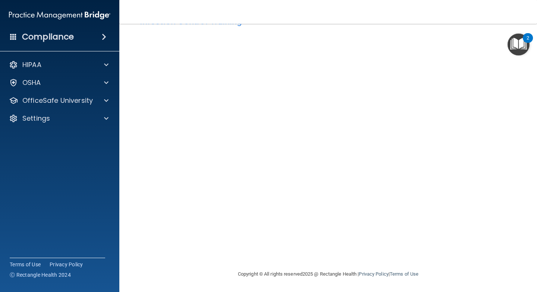
scroll to position [26, 0]
